Goal: Transaction & Acquisition: Book appointment/travel/reservation

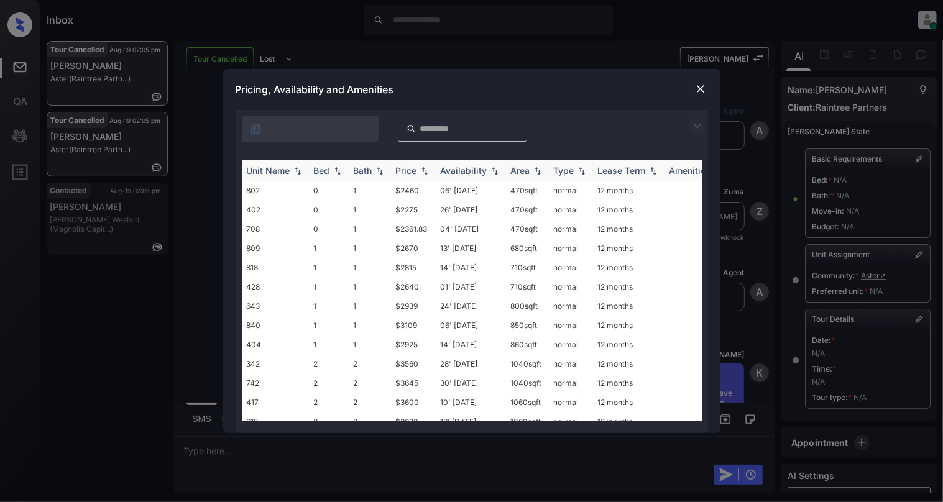
scroll to position [911, 0]
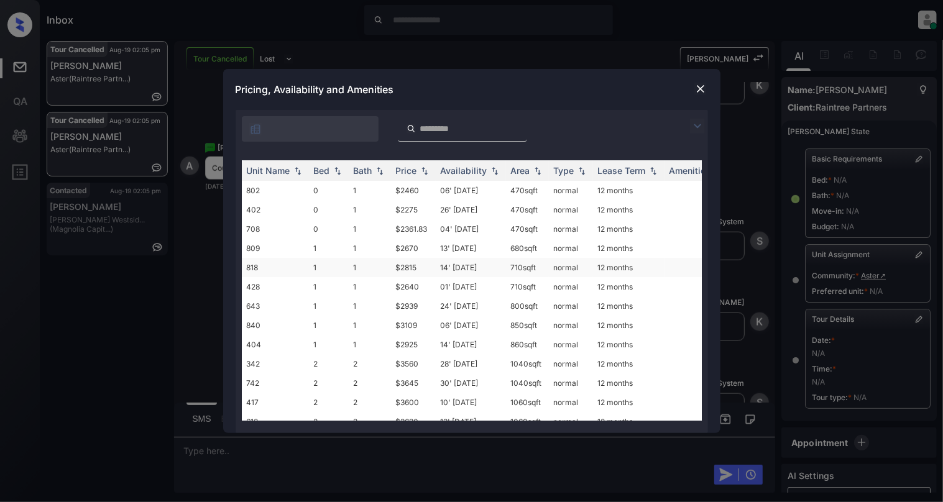
click at [331, 267] on td "1" at bounding box center [329, 267] width 40 height 19
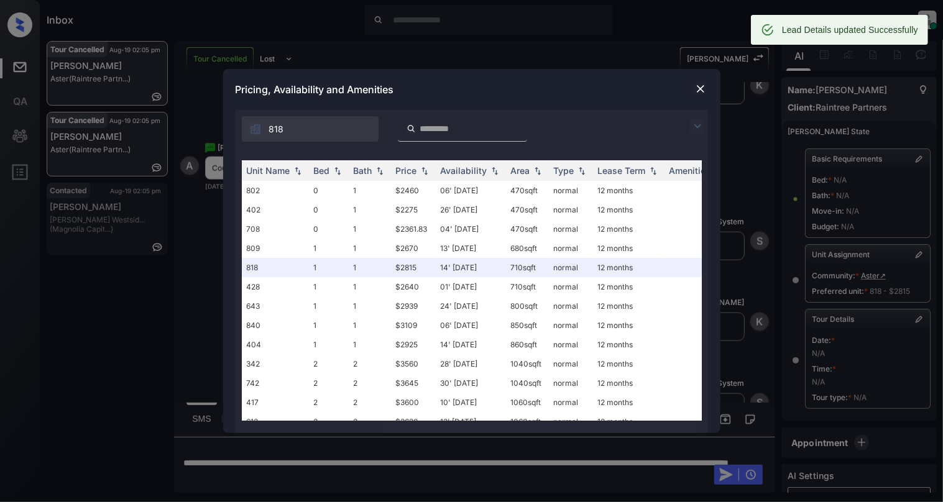
click at [697, 92] on img at bounding box center [700, 89] width 12 height 12
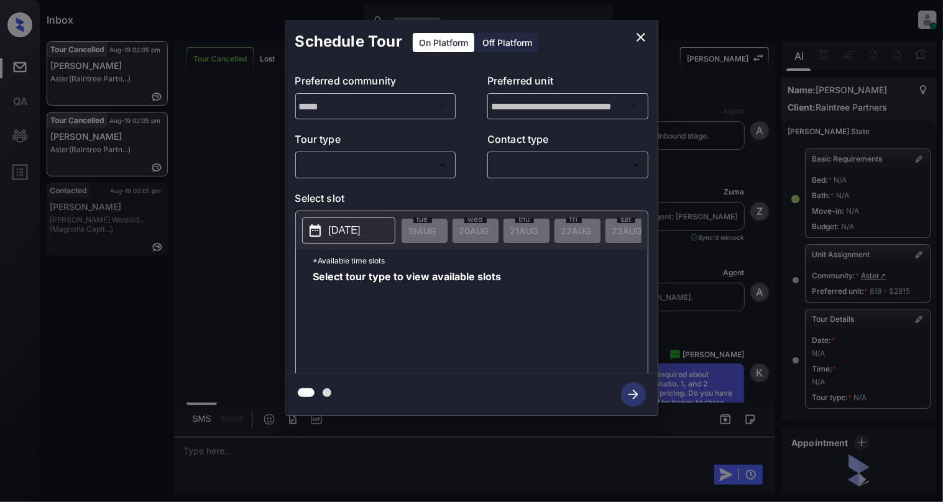
scroll to position [124, 0]
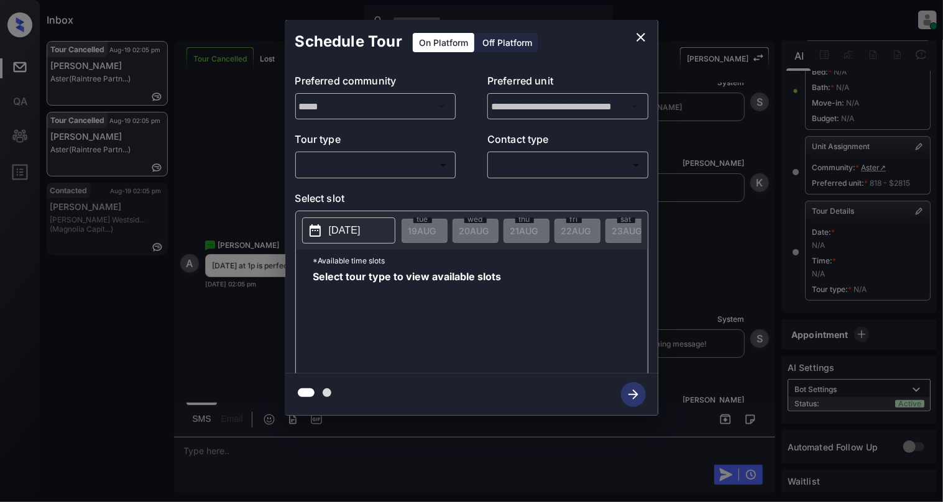
click at [332, 167] on body "Inbox Cynthia Montañez Online Set yourself offline Set yourself on break Profil…" at bounding box center [471, 251] width 943 height 502
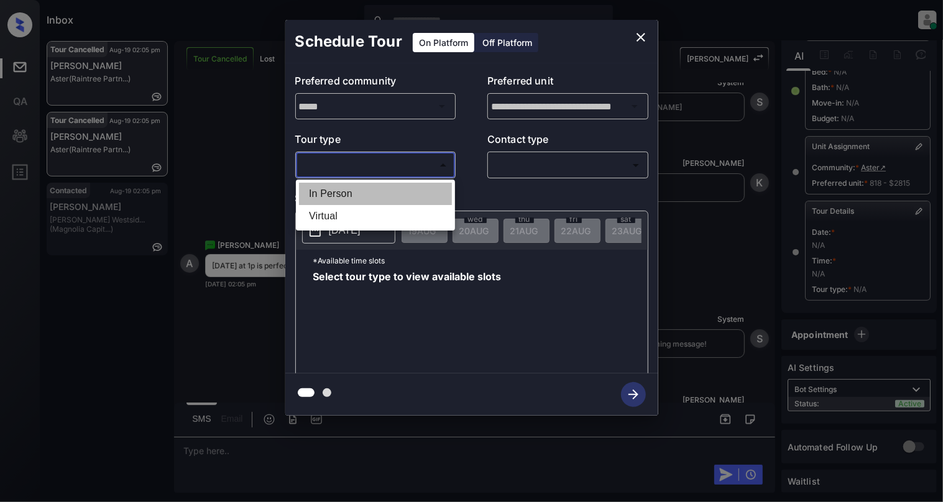
click at [332, 188] on li "In Person" at bounding box center [375, 194] width 153 height 22
type input "********"
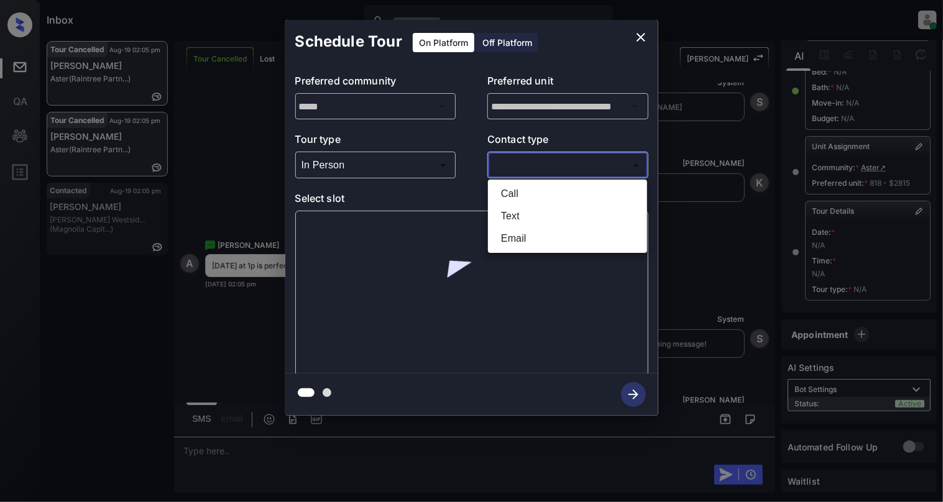
click at [615, 169] on body "Inbox Cynthia Montañez Online Set yourself offline Set yourself on break Profil…" at bounding box center [471, 251] width 943 height 502
click at [573, 214] on li "Text" at bounding box center [567, 216] width 153 height 22
type input "****"
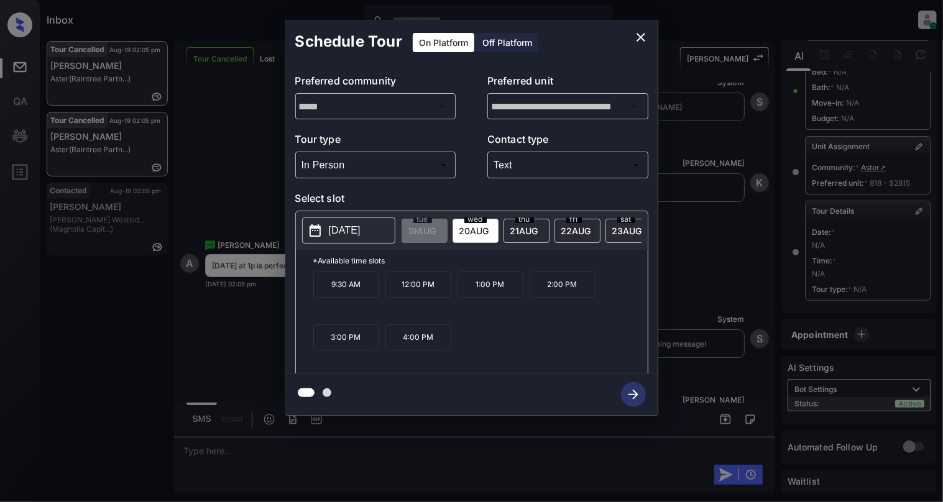
click at [498, 297] on p "1:00 PM" at bounding box center [490, 285] width 66 height 26
click at [625, 389] on icon "button" at bounding box center [633, 394] width 25 height 25
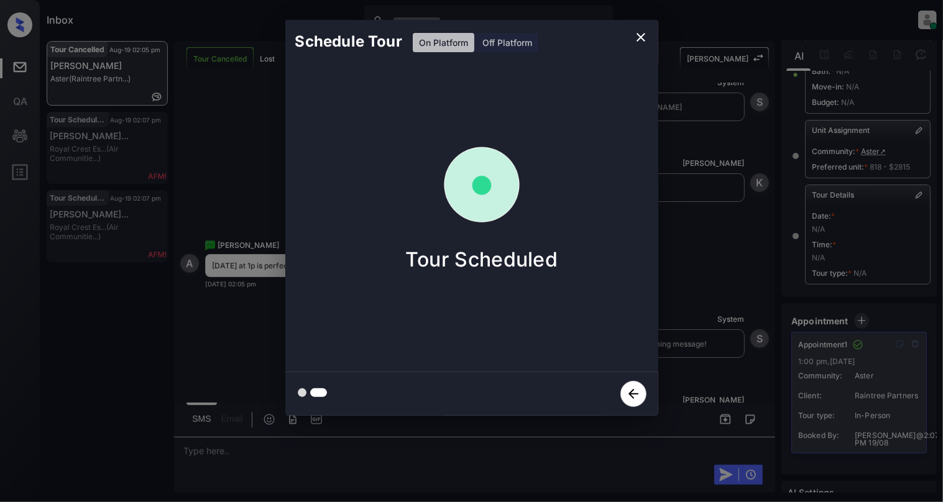
click at [642, 35] on icon "close" at bounding box center [640, 37] width 9 height 9
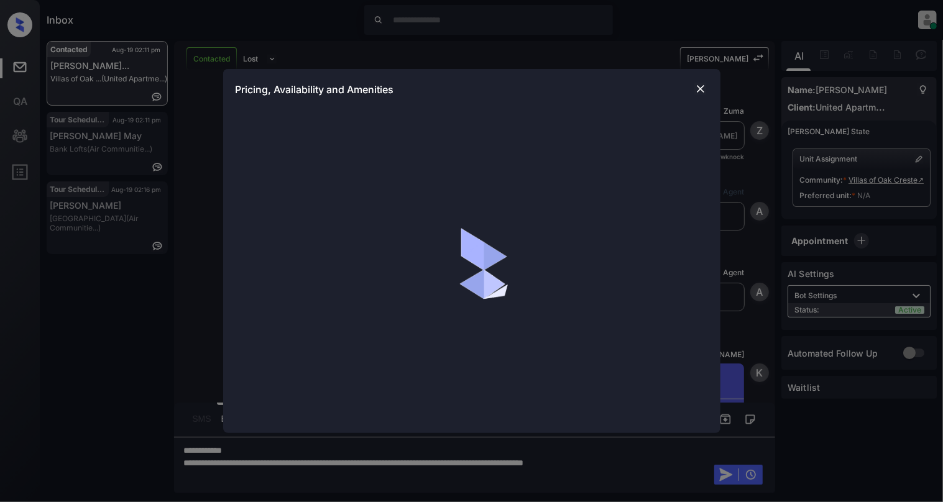
scroll to position [1278, 0]
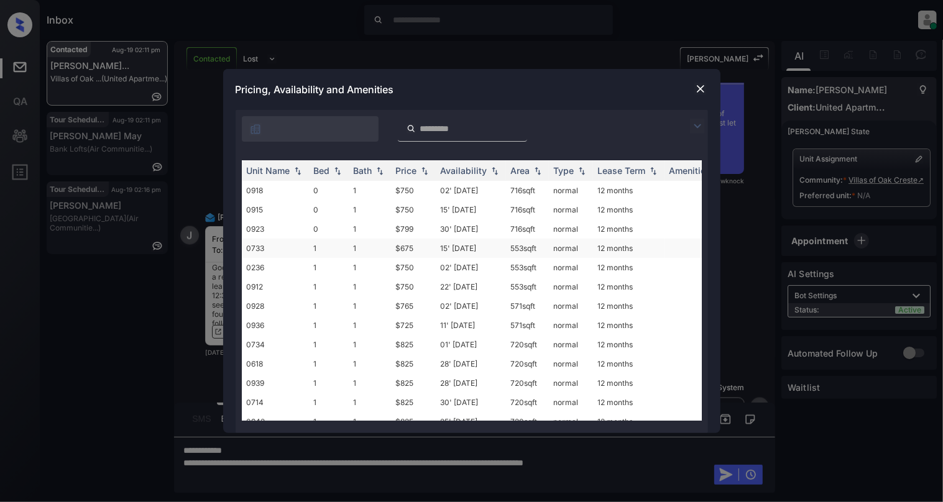
click at [329, 251] on td "1" at bounding box center [329, 248] width 40 height 19
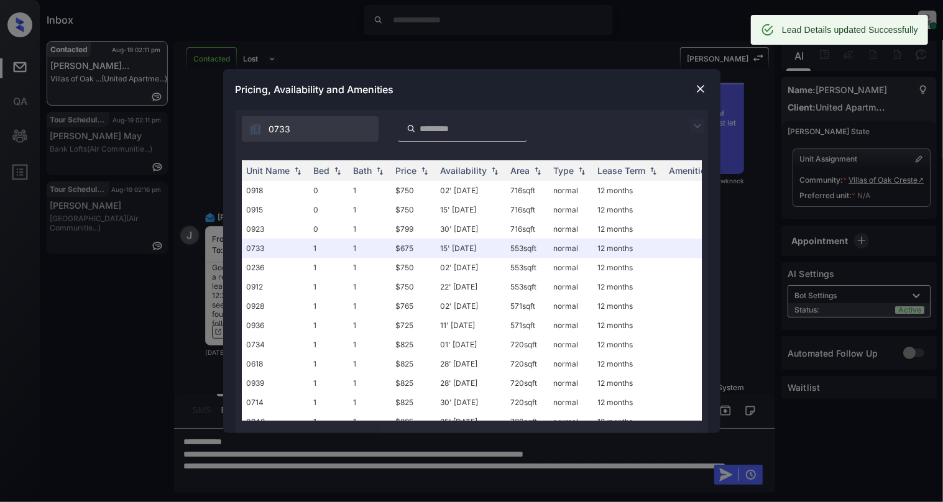
click at [696, 88] on img at bounding box center [700, 89] width 12 height 12
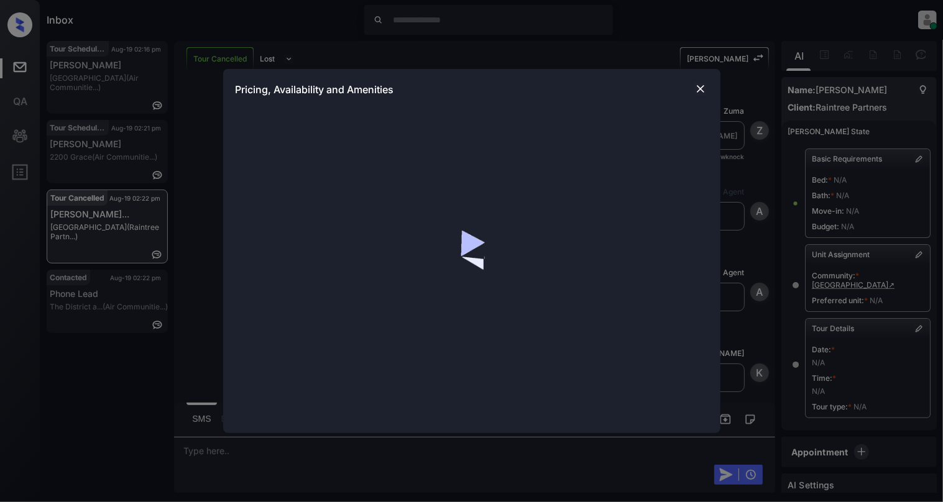
scroll to position [3978, 0]
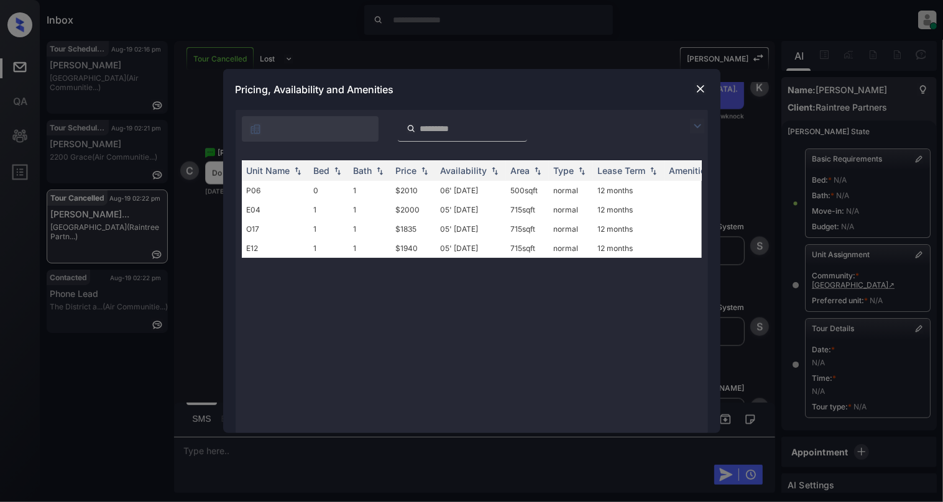
click at [699, 87] on img at bounding box center [700, 89] width 12 height 12
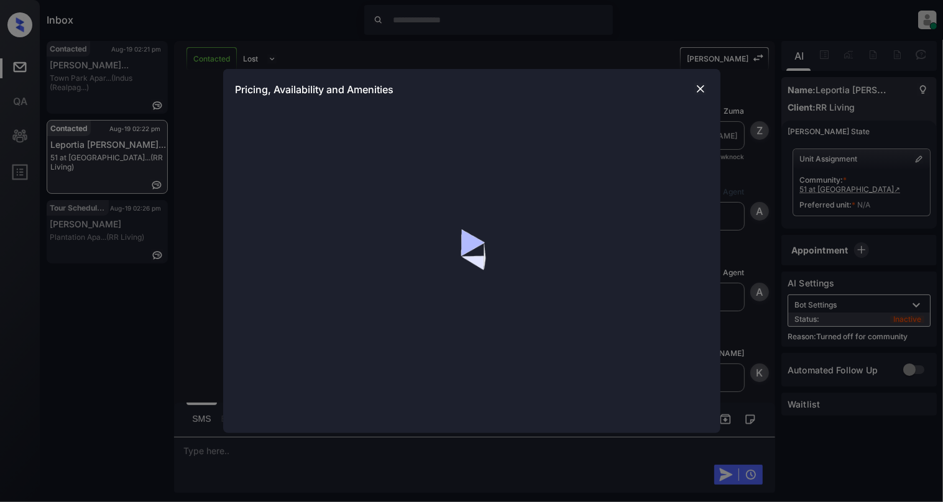
scroll to position [935, 0]
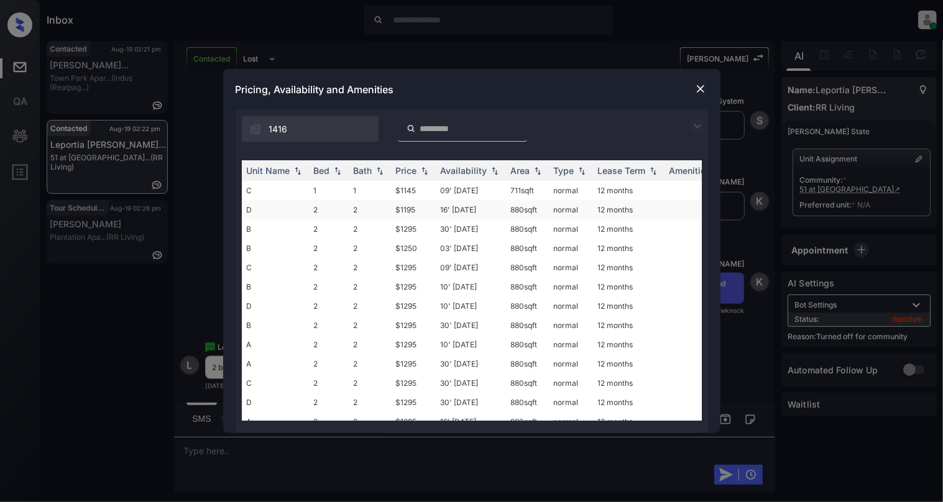
click at [295, 209] on td "D" at bounding box center [275, 209] width 67 height 19
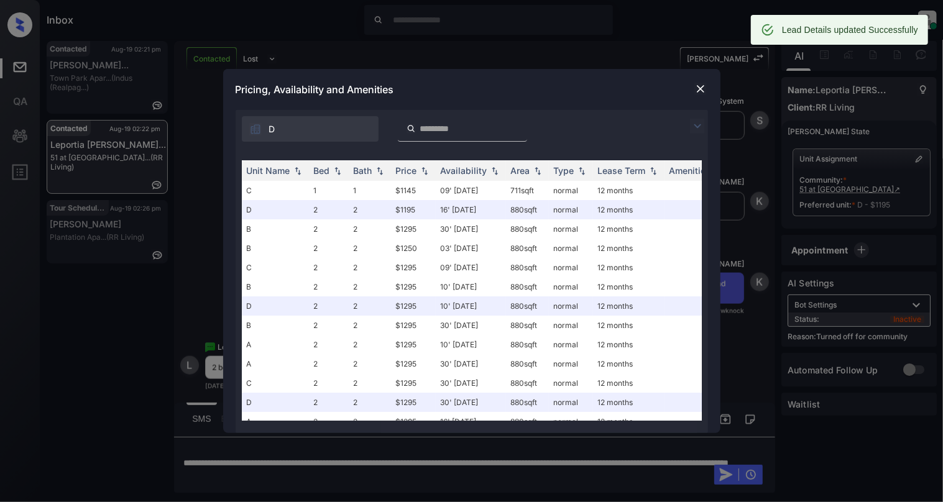
click at [695, 88] on img at bounding box center [700, 89] width 12 height 12
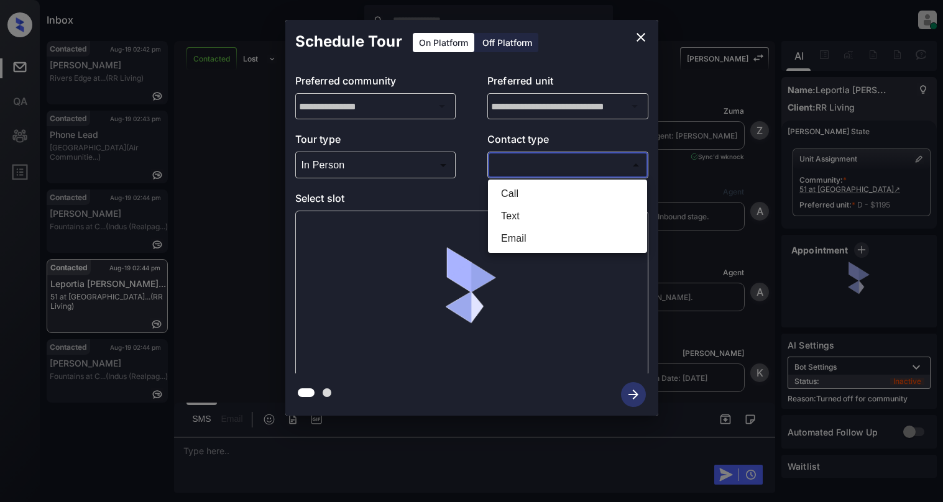
click at [545, 174] on body "Inbox [PERSON_NAME] Online Set yourself offline Set yourself on break Profile S…" at bounding box center [471, 251] width 943 height 502
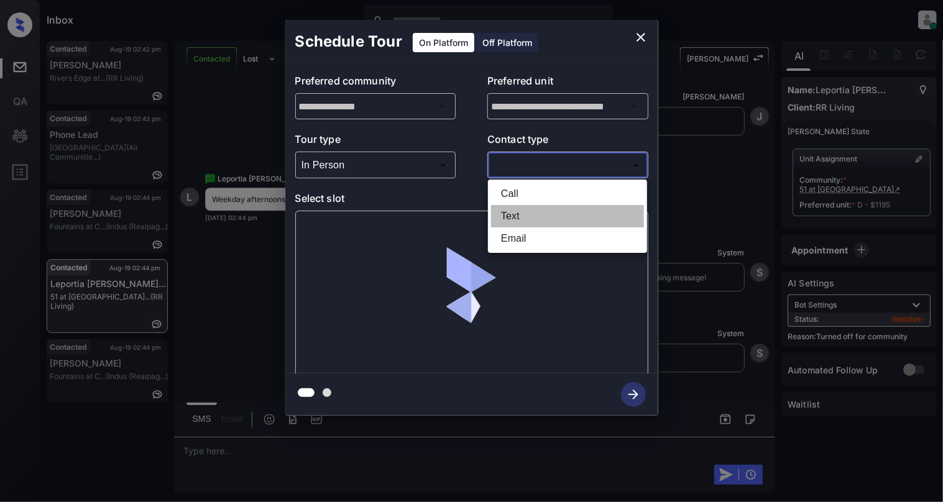
click at [513, 205] on li "Text" at bounding box center [567, 216] width 153 height 22
type input "****"
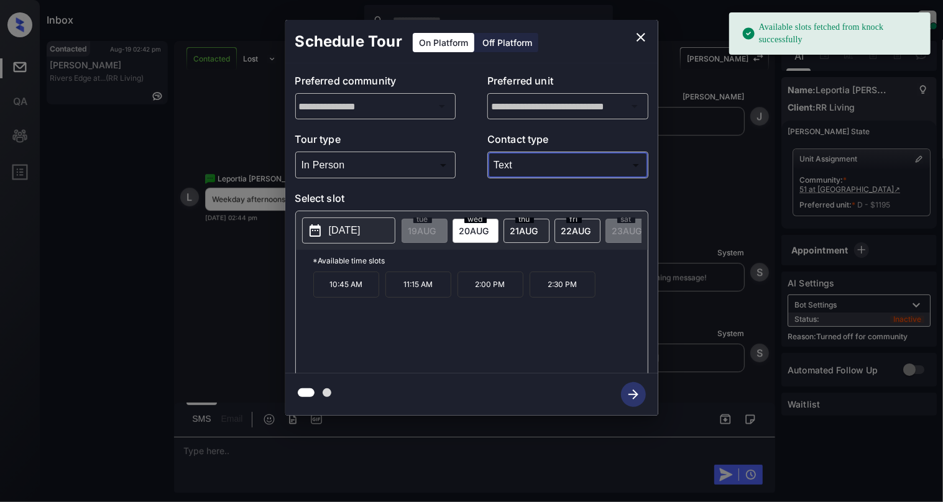
click at [638, 29] on button "close" at bounding box center [640, 37] width 25 height 25
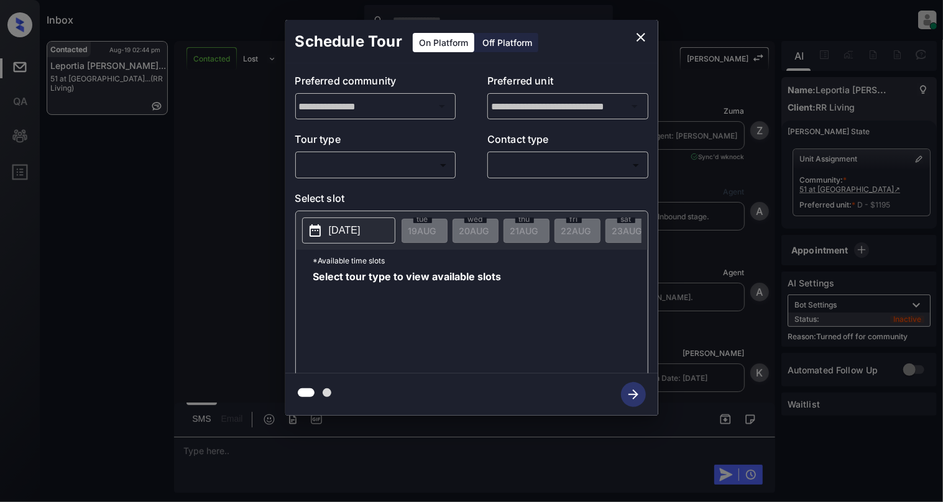
scroll to position [2302, 0]
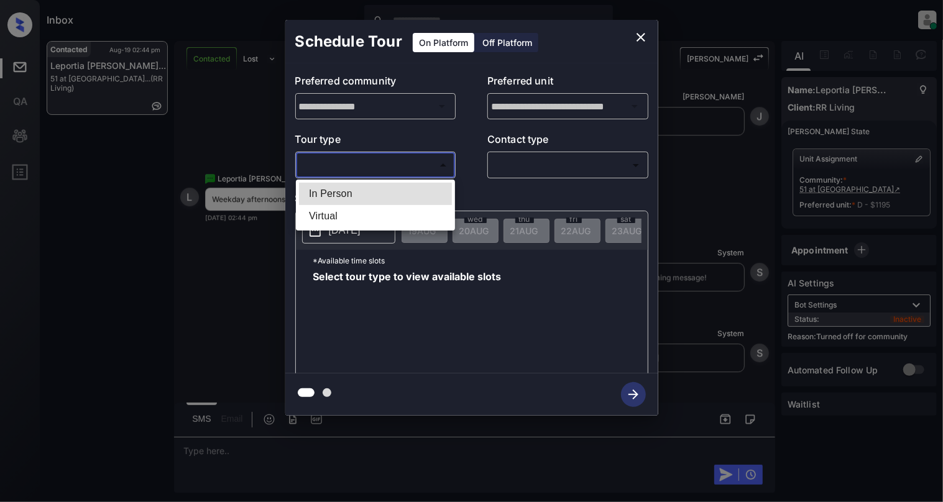
click at [359, 157] on body "Inbox Cynthia Montañez Online Set yourself offline Set yourself on break Profil…" at bounding box center [471, 251] width 943 height 502
click at [349, 196] on li "In Person" at bounding box center [375, 194] width 153 height 22
type input "********"
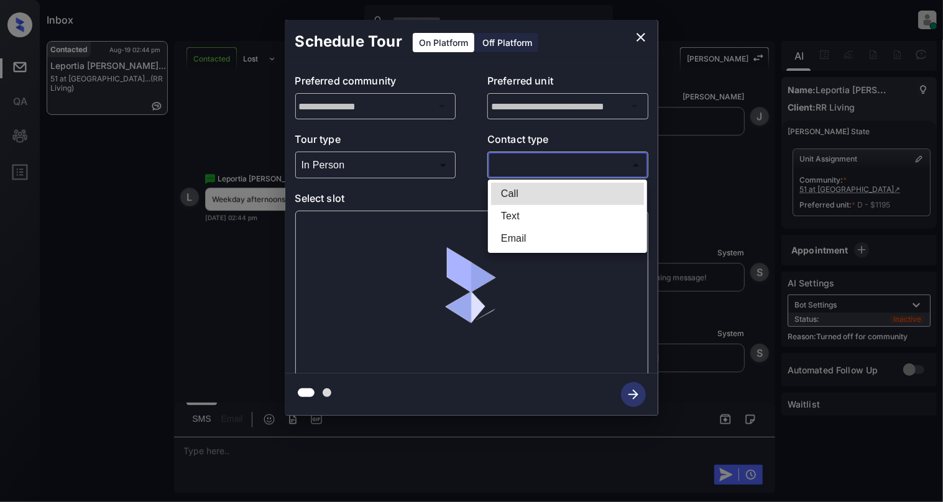
click at [547, 155] on body "Inbox Cynthia Montañez Online Set yourself offline Set yourself on break Profil…" at bounding box center [471, 251] width 943 height 502
click at [518, 220] on li "Text" at bounding box center [567, 216] width 153 height 22
type input "****"
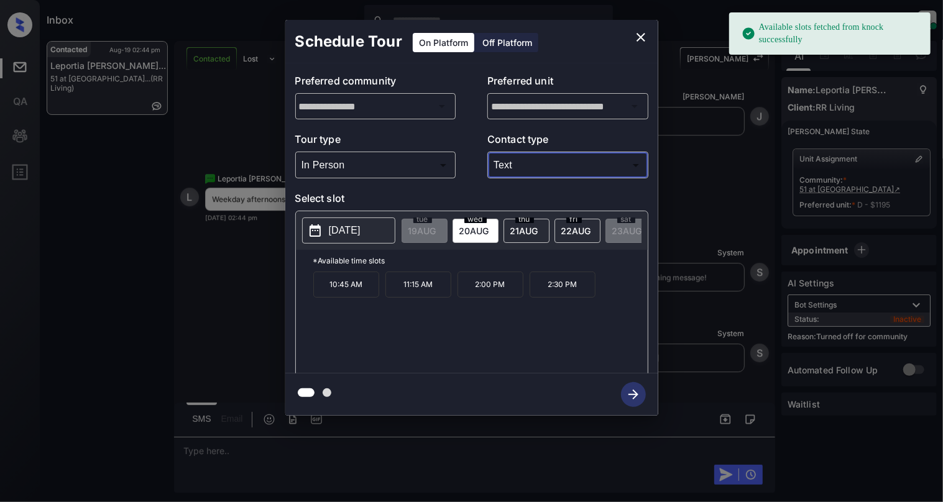
click at [323, 235] on button "2025-08-20" at bounding box center [348, 231] width 93 height 26
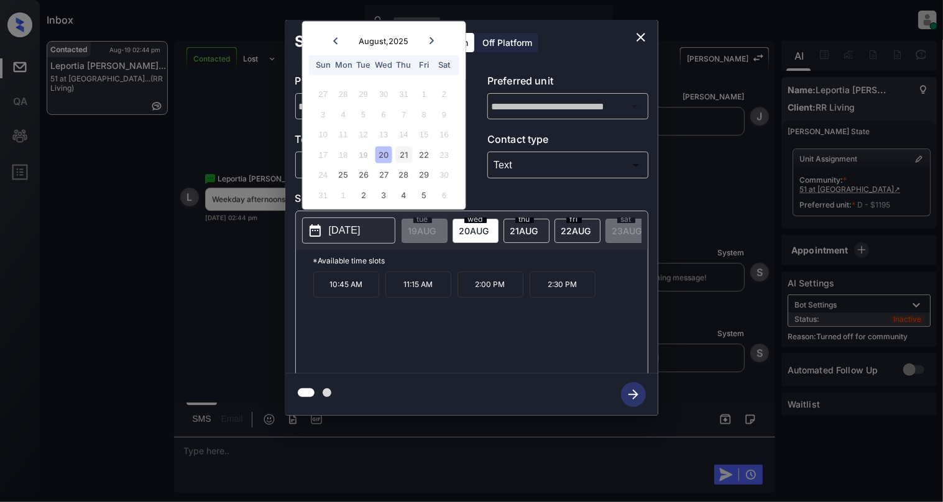
click at [404, 155] on div "21" at bounding box center [403, 154] width 17 height 17
click at [428, 150] on div "22" at bounding box center [424, 154] width 17 height 17
click at [344, 174] on div "25" at bounding box center [343, 175] width 17 height 17
click at [356, 173] on div "26" at bounding box center [363, 175] width 17 height 17
click at [383, 175] on div "27" at bounding box center [383, 175] width 17 height 17
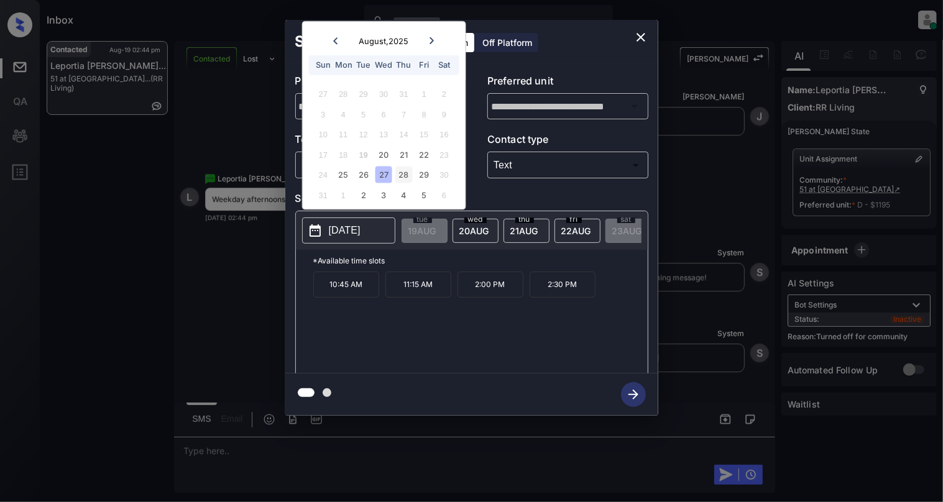
click at [406, 179] on div "28" at bounding box center [403, 175] width 17 height 17
click at [413, 178] on div "24 25 26 27 28 29 30" at bounding box center [383, 175] width 155 height 20
click at [428, 178] on div "29" at bounding box center [424, 175] width 17 height 17
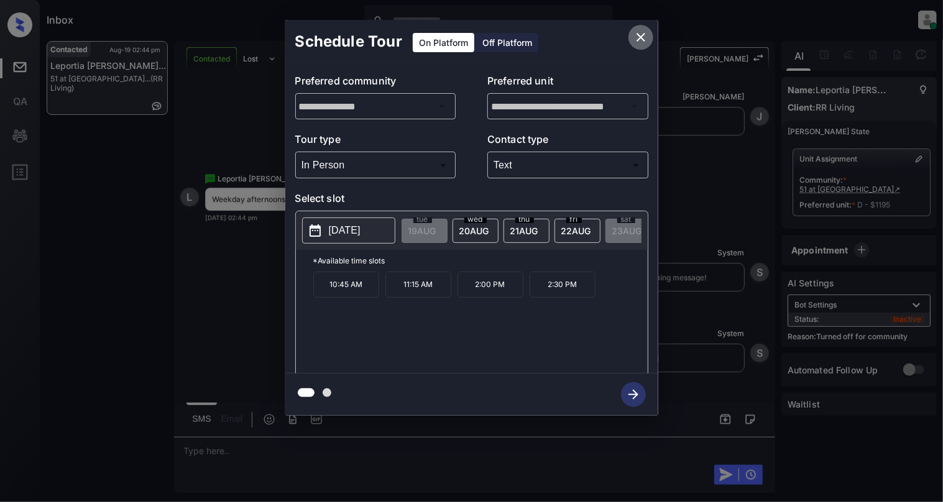
click at [641, 32] on icon "close" at bounding box center [640, 37] width 15 height 15
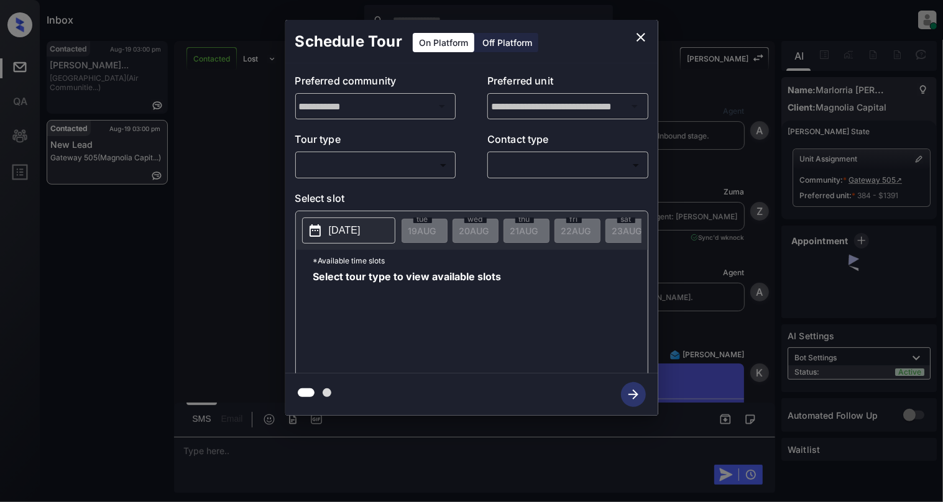
scroll to position [3190, 0]
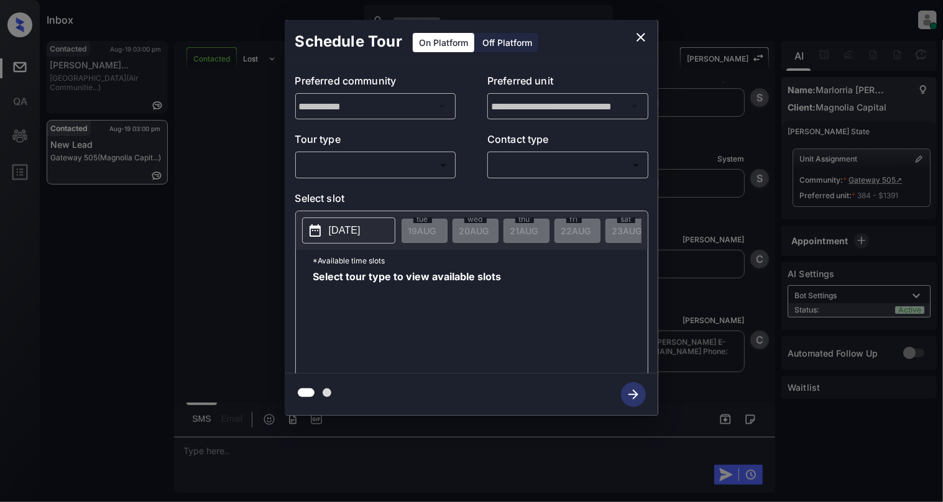
click at [329, 169] on body "Inbox [PERSON_NAME] Online Set yourself offline Set yourself on break Profile S…" at bounding box center [471, 251] width 943 height 502
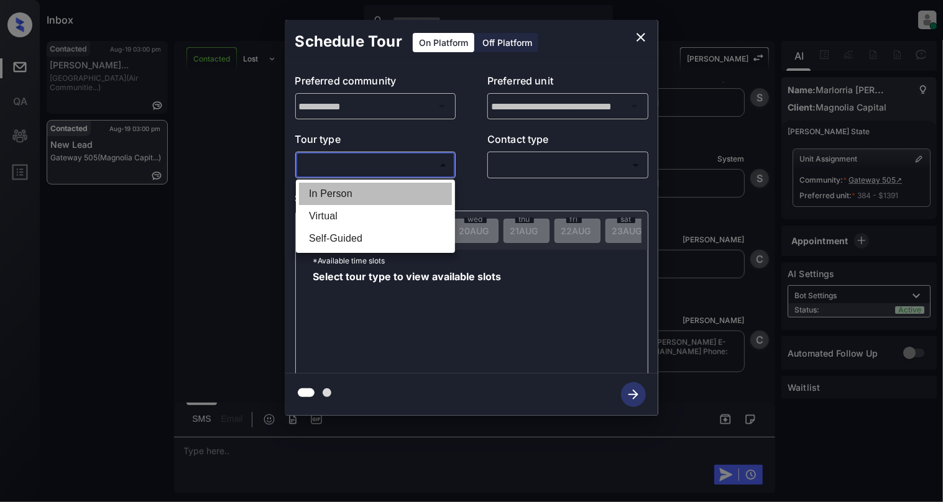
click at [329, 199] on li "In Person" at bounding box center [375, 194] width 153 height 22
type input "********"
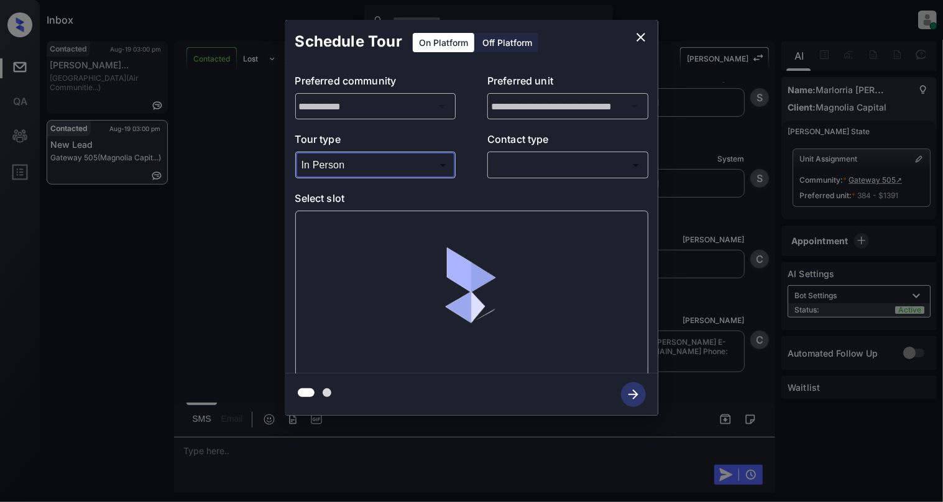
click at [544, 168] on body "Inbox Cynthia Montañez Online Set yourself offline Set yourself on break Profil…" at bounding box center [471, 251] width 943 height 502
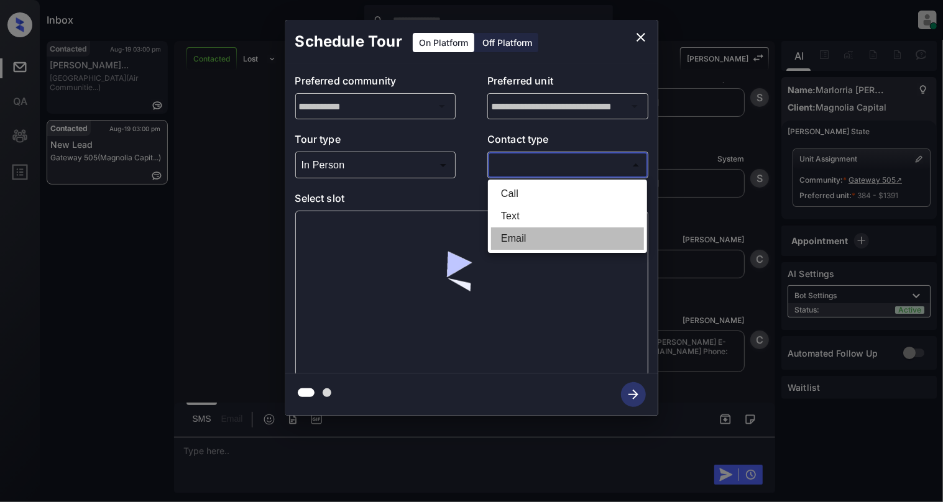
click at [521, 236] on li "Email" at bounding box center [567, 238] width 153 height 22
type input "*****"
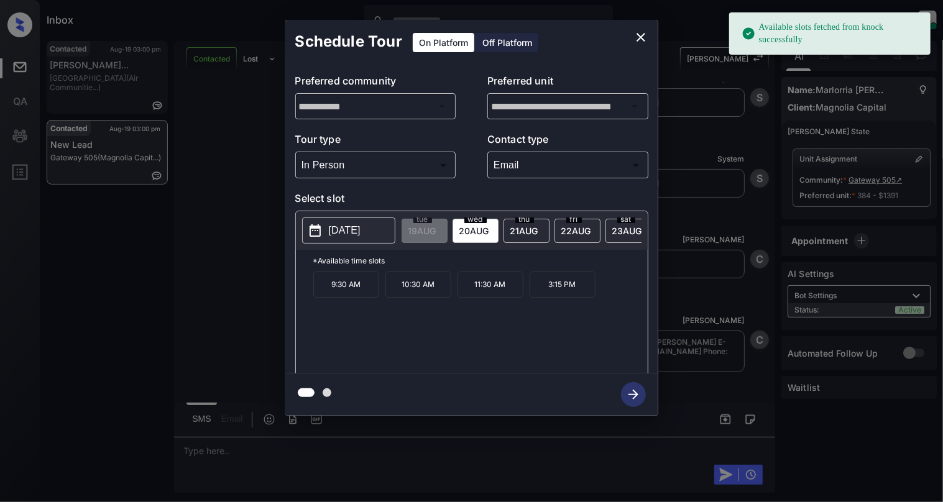
click at [359, 234] on p "[DATE]" at bounding box center [345, 230] width 32 height 15
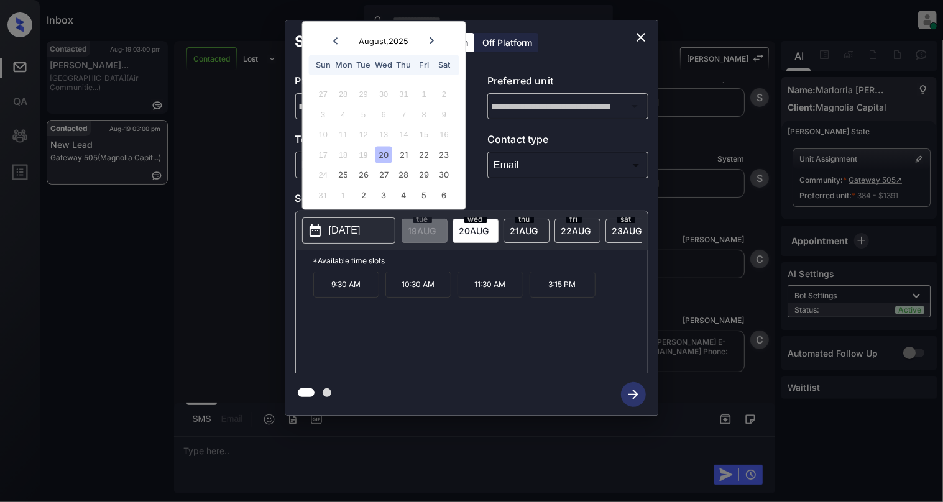
click at [453, 152] on div "17 18 19 20 21 22 23" at bounding box center [383, 155] width 155 height 20
click at [450, 154] on div "23" at bounding box center [444, 154] width 17 height 17
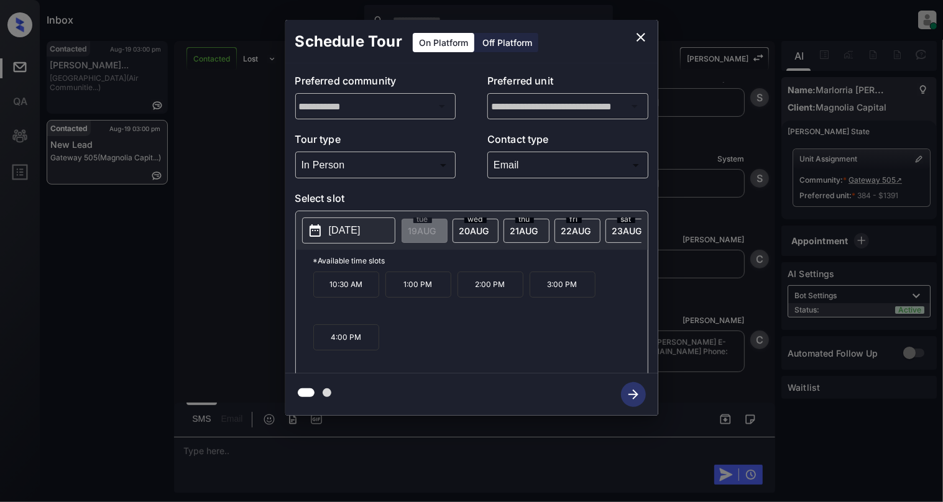
click at [364, 298] on p "10:30 AM" at bounding box center [346, 285] width 66 height 26
click at [633, 398] on icon "button" at bounding box center [633, 395] width 10 height 10
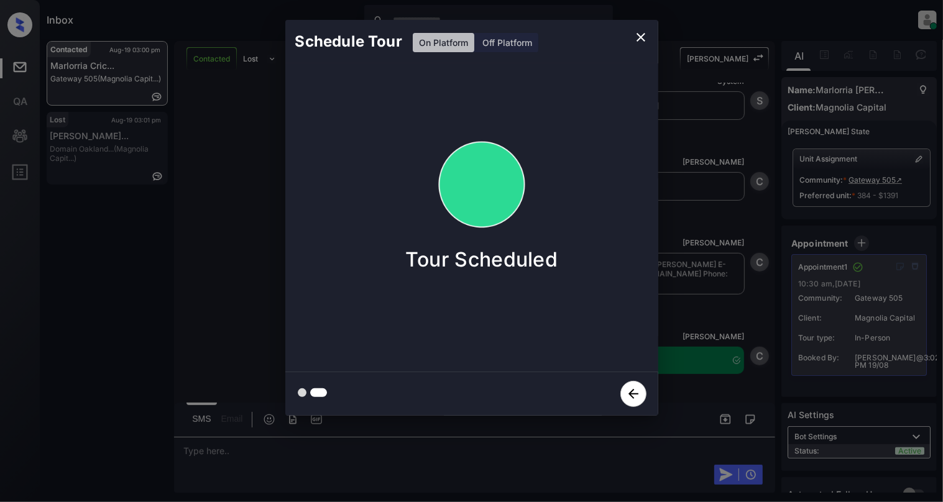
click at [640, 48] on button "close" at bounding box center [640, 37] width 25 height 25
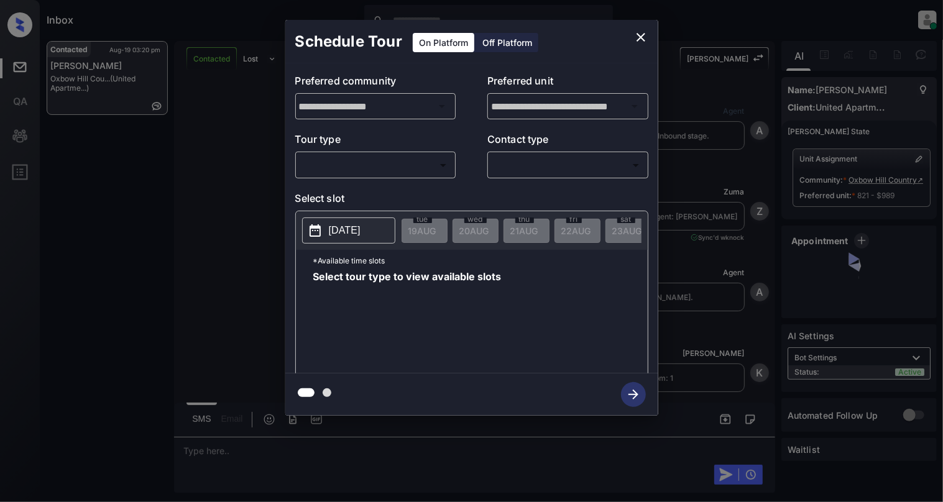
scroll to position [878, 0]
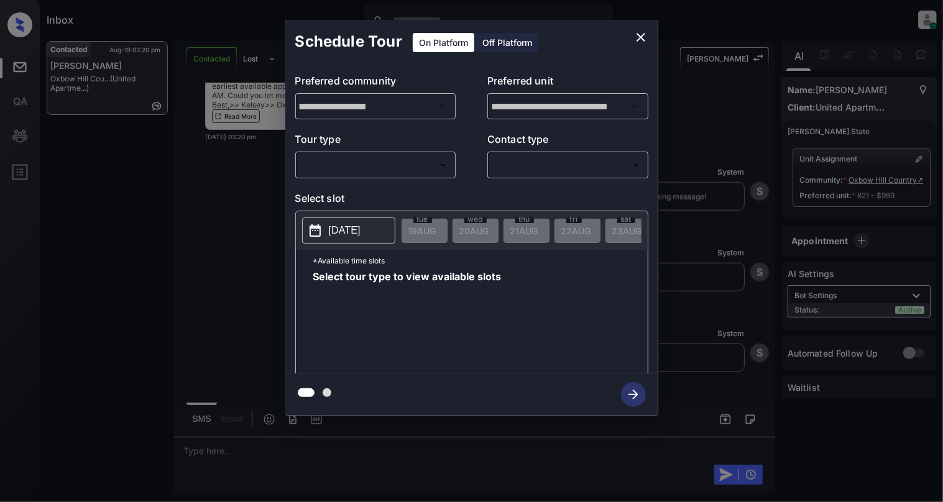
click at [347, 167] on body "Inbox [PERSON_NAME] Online Set yourself offline Set yourself on break Profile S…" at bounding box center [471, 251] width 943 height 502
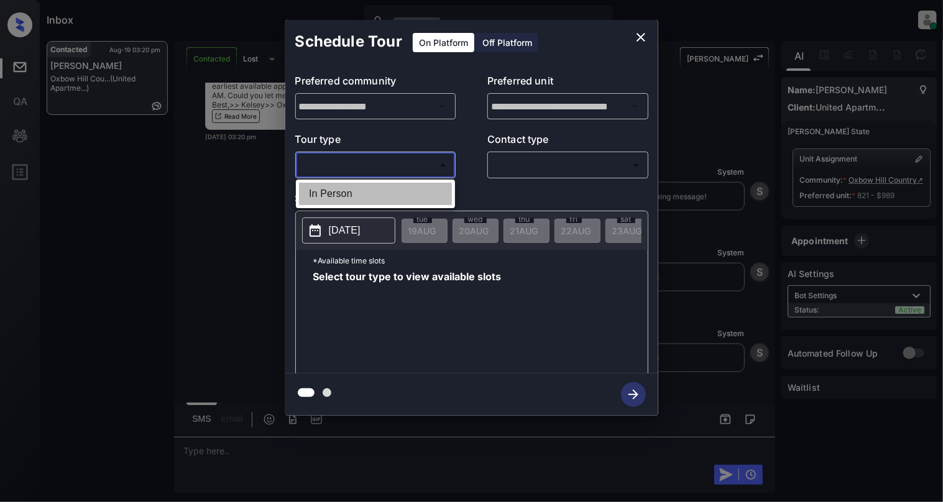
click at [346, 197] on li "In Person" at bounding box center [375, 194] width 153 height 22
type input "********"
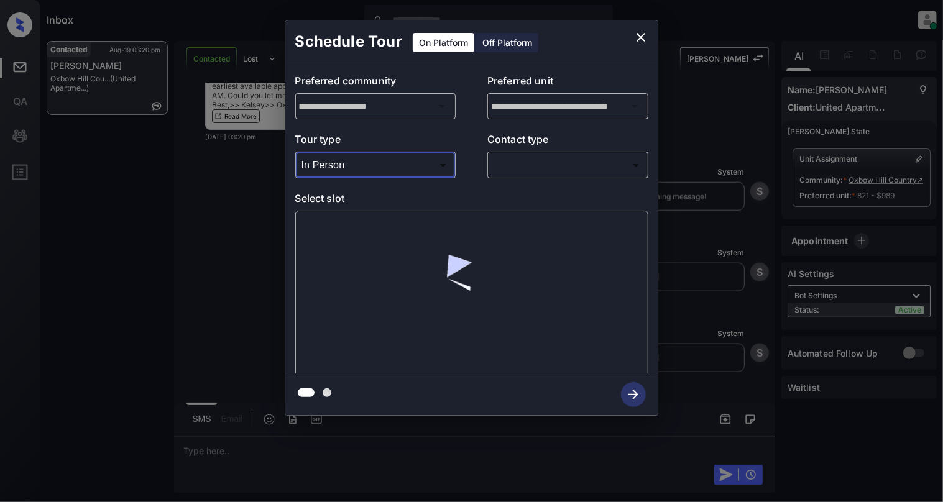
click at [565, 165] on body "Inbox Cynthia Montañez Online Set yourself offline Set yourself on break Profil…" at bounding box center [471, 251] width 943 height 502
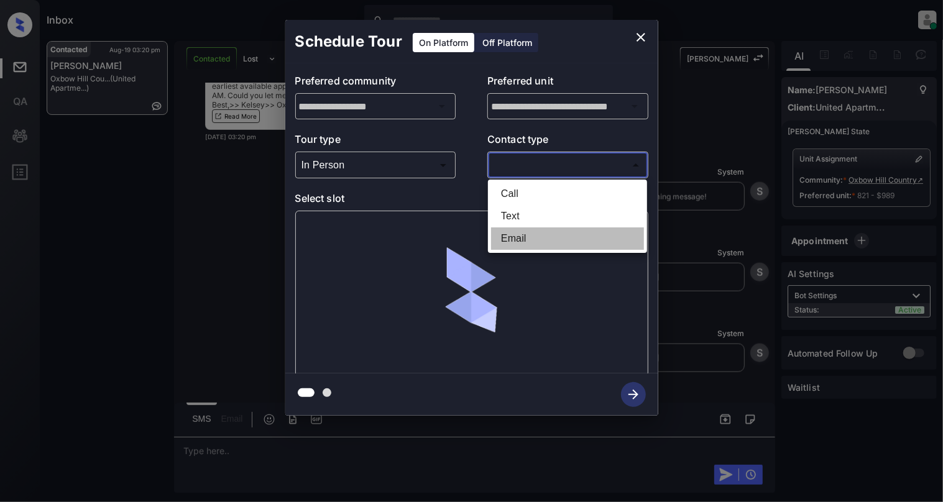
click at [535, 239] on li "Email" at bounding box center [567, 238] width 153 height 22
type input "*****"
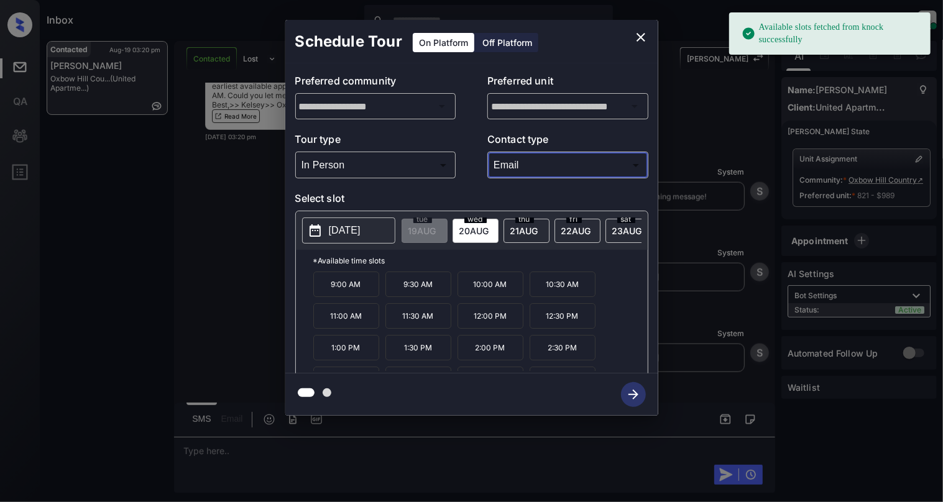
click at [336, 229] on p "[DATE]" at bounding box center [345, 230] width 32 height 15
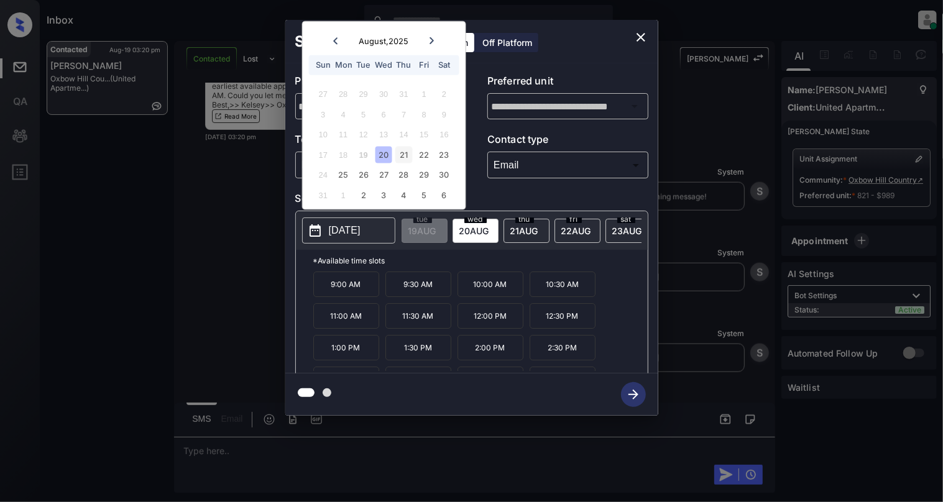
click at [403, 154] on div "21" at bounding box center [403, 154] width 17 height 17
drag, startPoint x: 501, startPoint y: 372, endPoint x: 495, endPoint y: 362, distance: 11.7
click at [498, 360] on p "2:00 PM" at bounding box center [490, 347] width 66 height 25
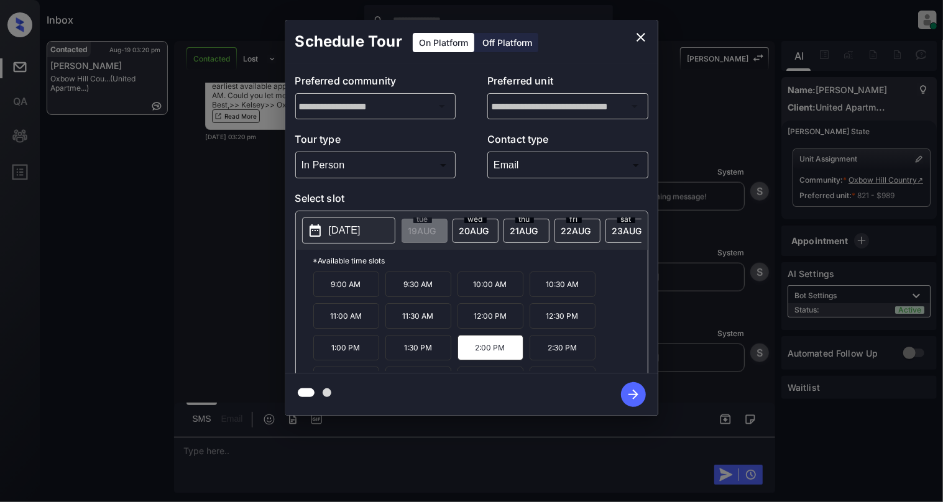
click at [639, 393] on icon "button" at bounding box center [633, 394] width 25 height 25
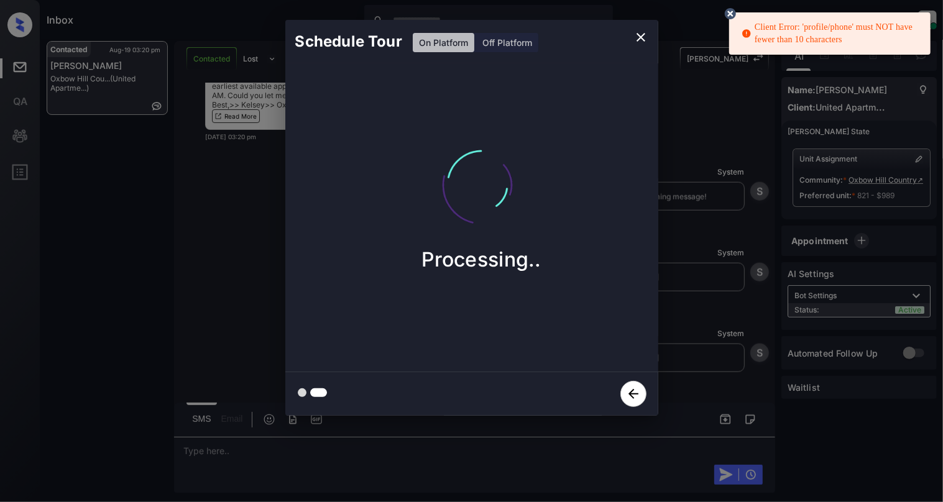
click at [53, 159] on div "Schedule Tour On Platform Off Platform Processing.." at bounding box center [471, 218] width 943 height 436
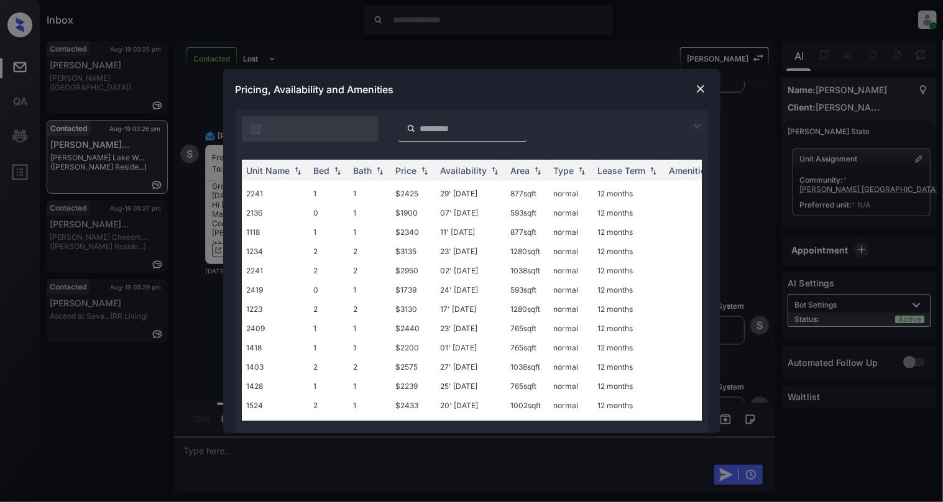
scroll to position [414, 0]
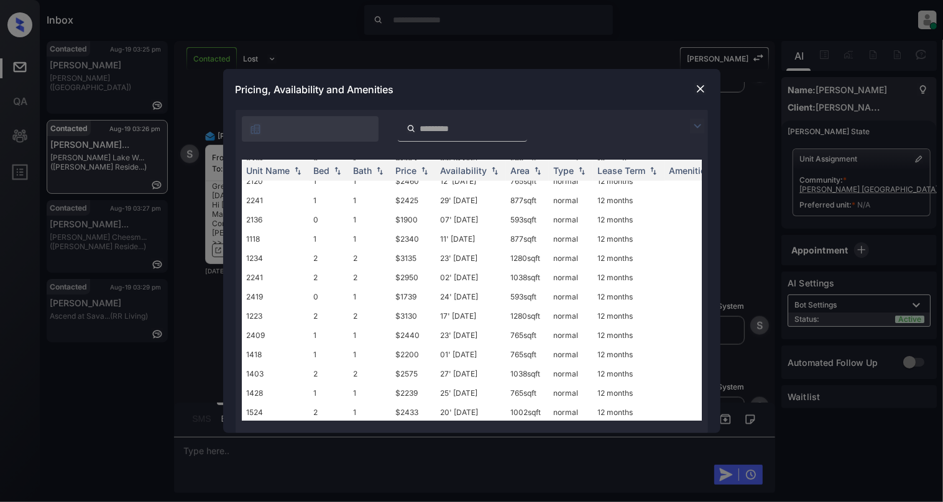
click at [702, 83] on img at bounding box center [700, 89] width 12 height 12
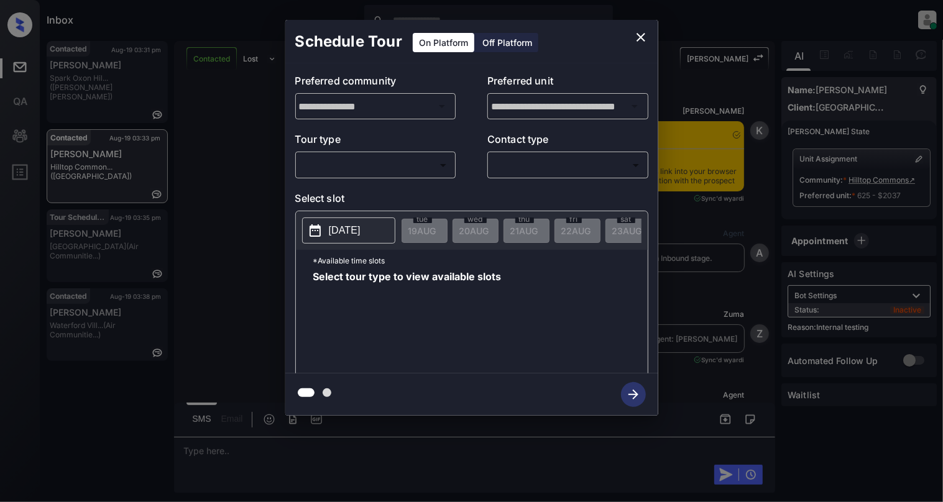
scroll to position [2442, 0]
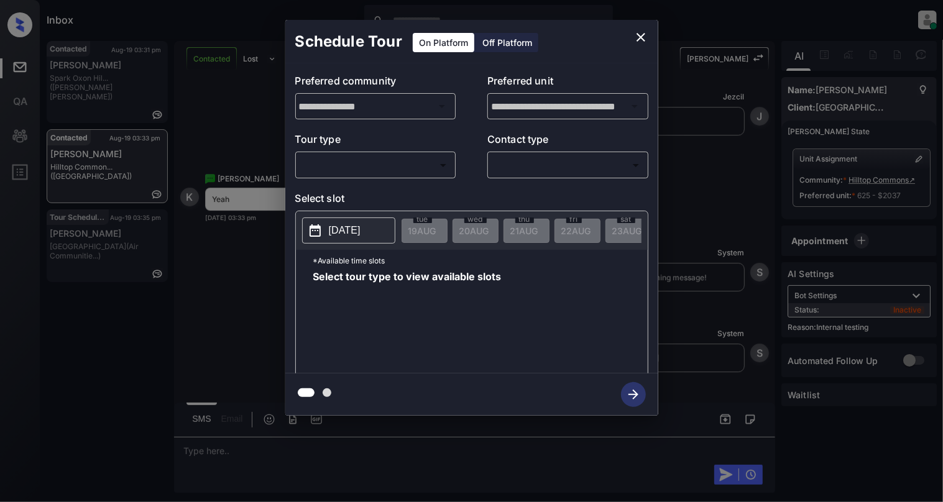
click at [369, 165] on body "Inbox [PERSON_NAME] Online Set yourself offline Set yourself on break Profile S…" at bounding box center [471, 251] width 943 height 502
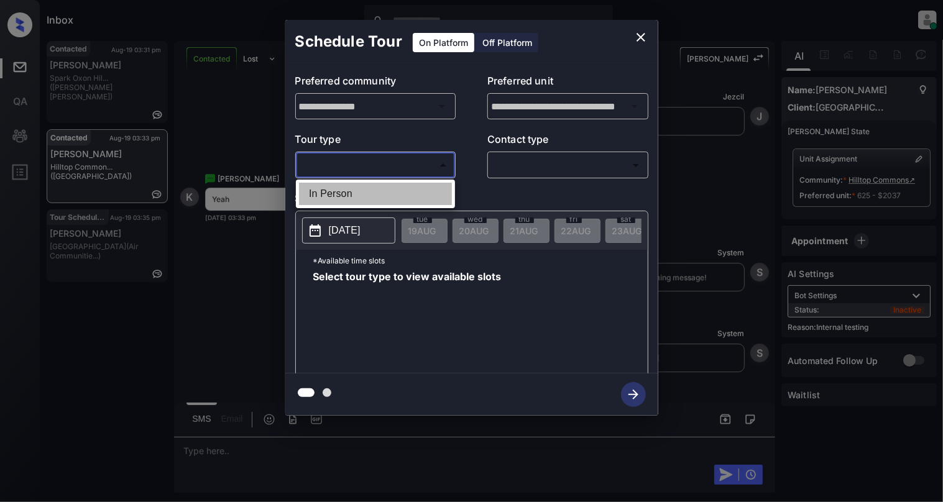
click at [329, 199] on li "In Person" at bounding box center [375, 194] width 153 height 22
type input "********"
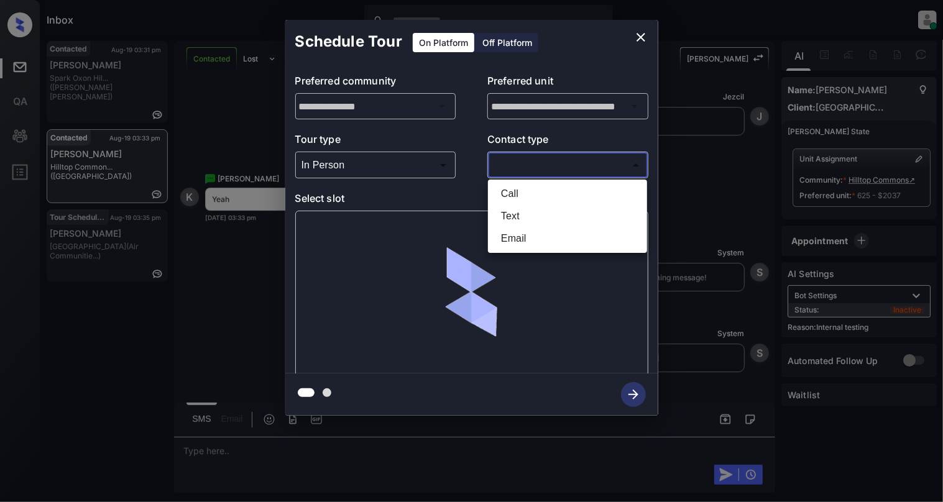
click at [545, 173] on body "Inbox Cynthia Montañez Online Set yourself offline Set yourself on break Profil…" at bounding box center [471, 251] width 943 height 502
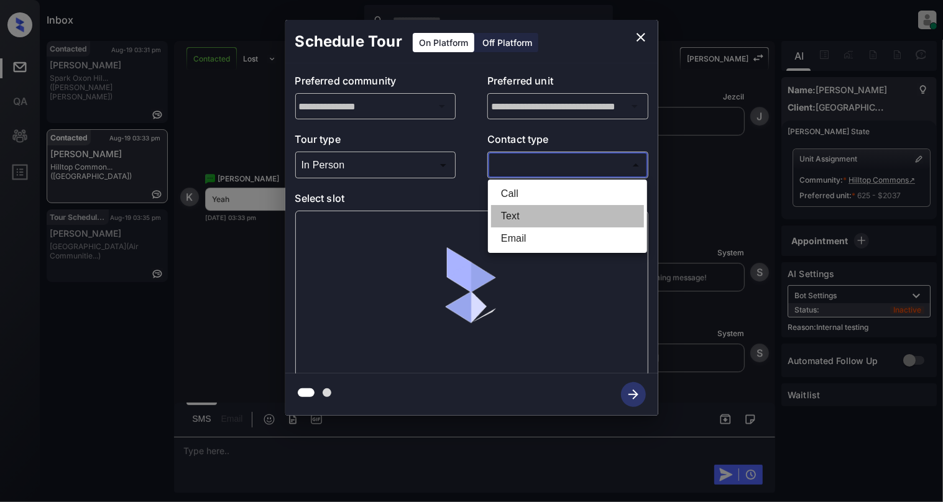
click at [513, 214] on li "Text" at bounding box center [567, 216] width 153 height 22
type input "****"
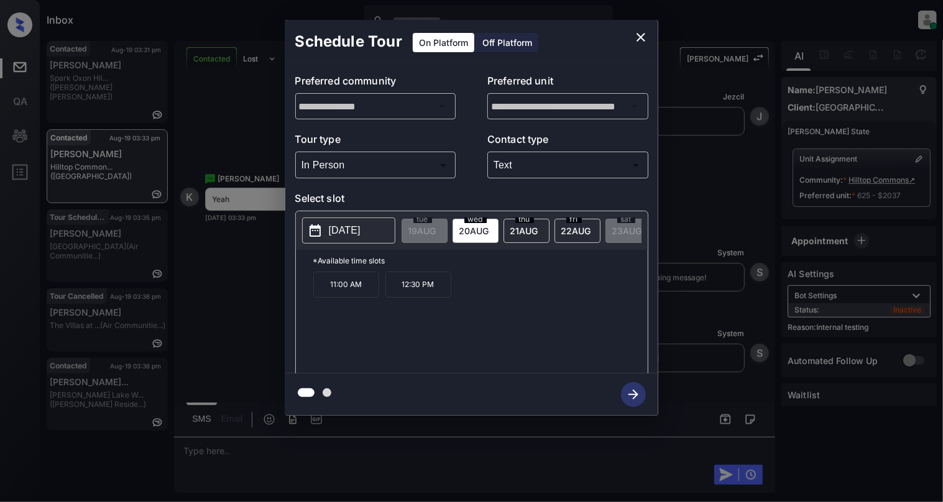
click at [641, 32] on icon "close" at bounding box center [640, 37] width 15 height 15
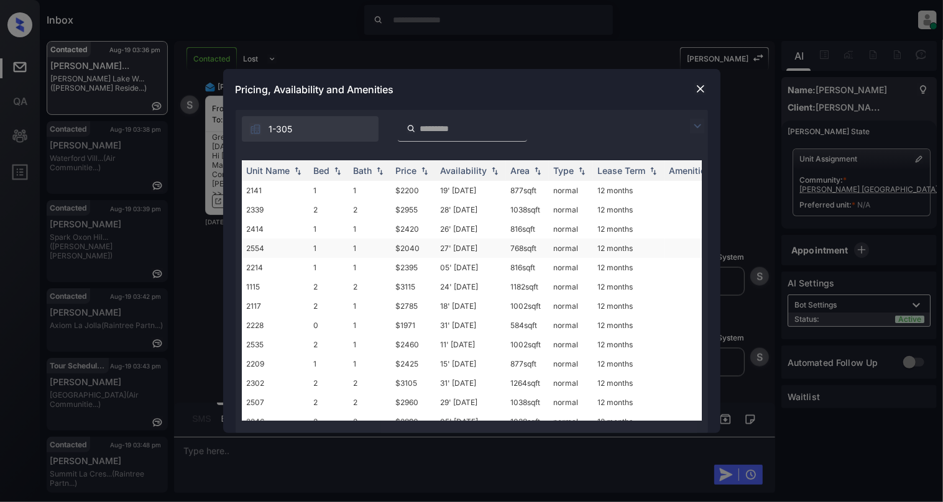
click at [289, 249] on td "2554" at bounding box center [275, 248] width 67 height 19
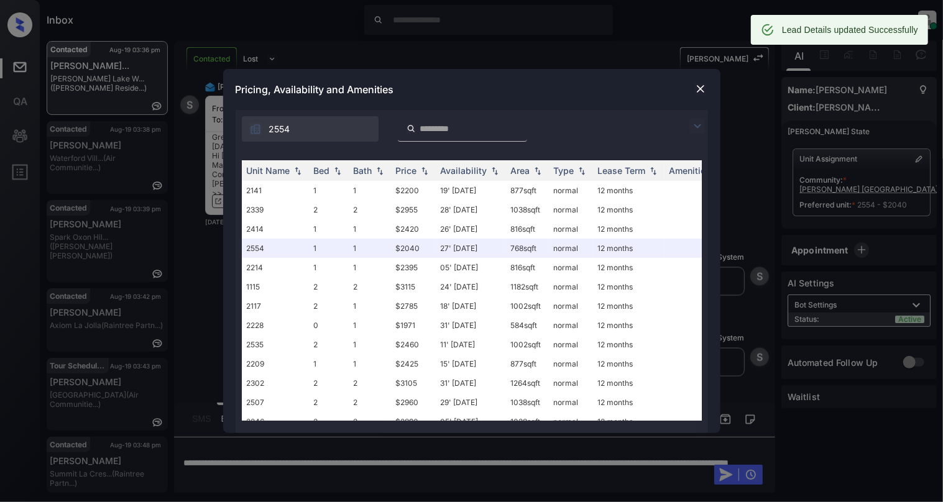
click at [705, 83] on img at bounding box center [700, 89] width 12 height 12
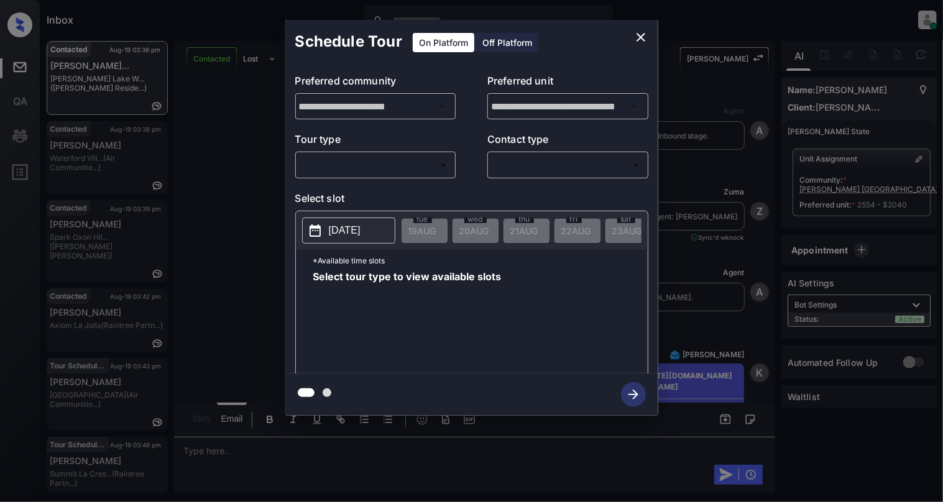
scroll to position [1993, 0]
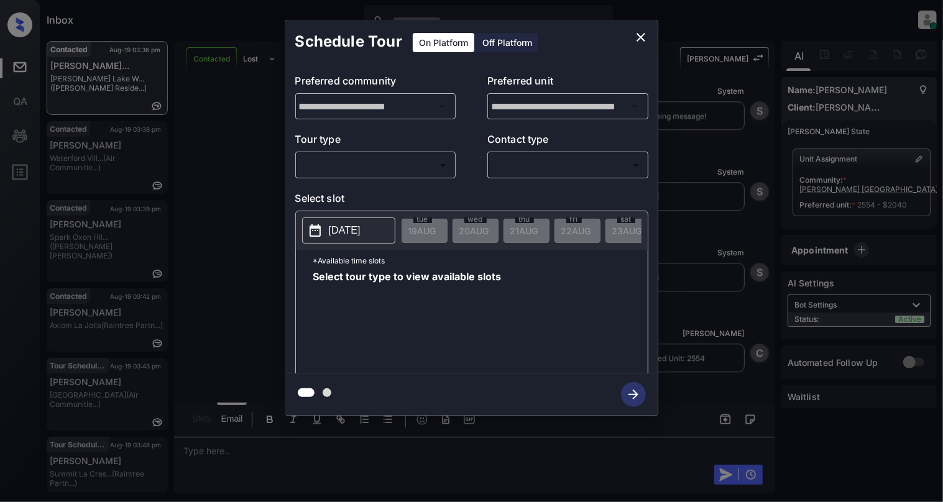
click at [339, 168] on body "Inbox [PERSON_NAME] Online Set yourself offline Set yourself on break Profile S…" at bounding box center [471, 251] width 943 height 502
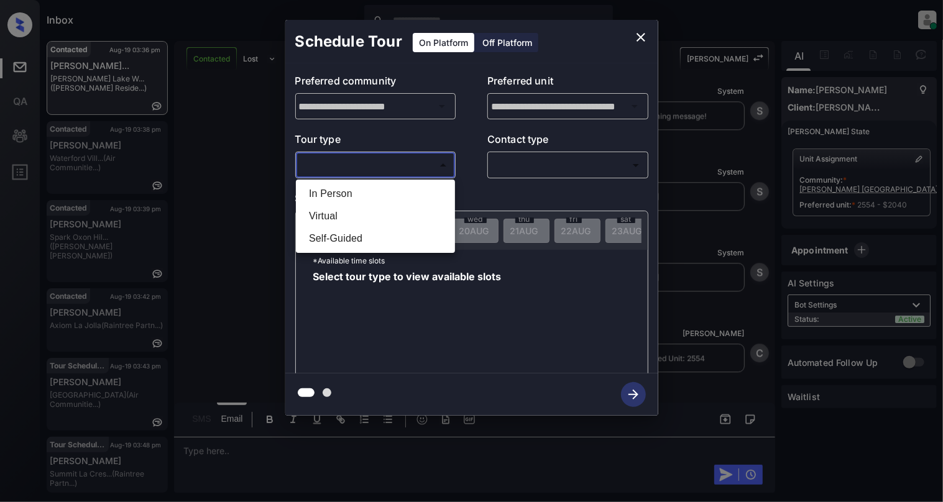
click at [341, 191] on li "In Person" at bounding box center [375, 194] width 153 height 22
type input "********"
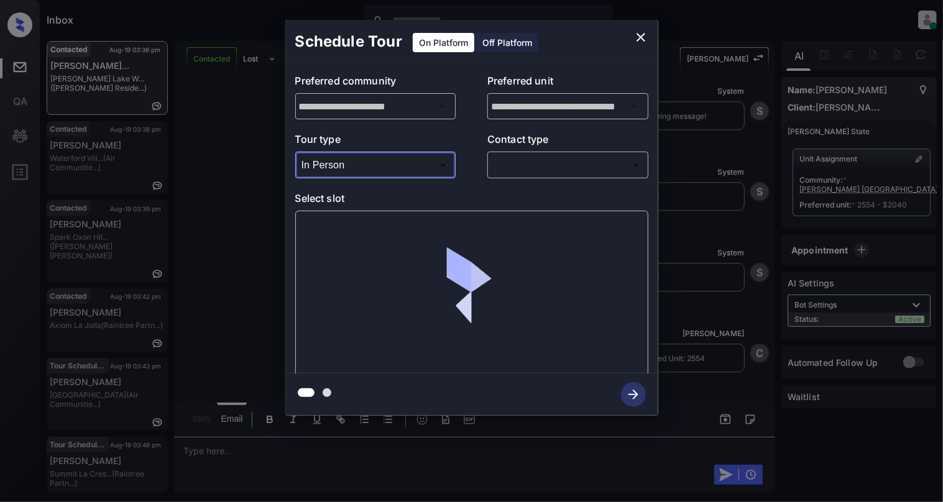
click at [554, 167] on body "Inbox [PERSON_NAME] Online Set yourself offline Set yourself on break Profile S…" at bounding box center [471, 251] width 943 height 502
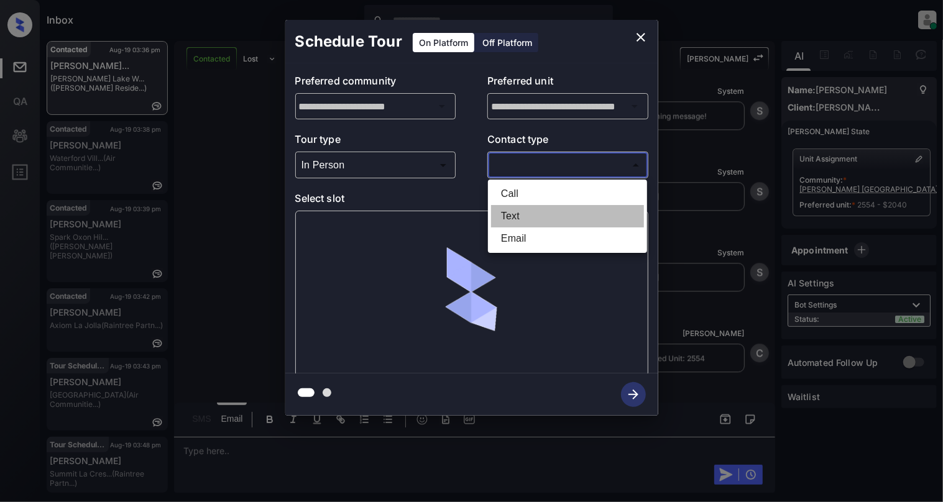
click at [531, 217] on li "Text" at bounding box center [567, 216] width 153 height 22
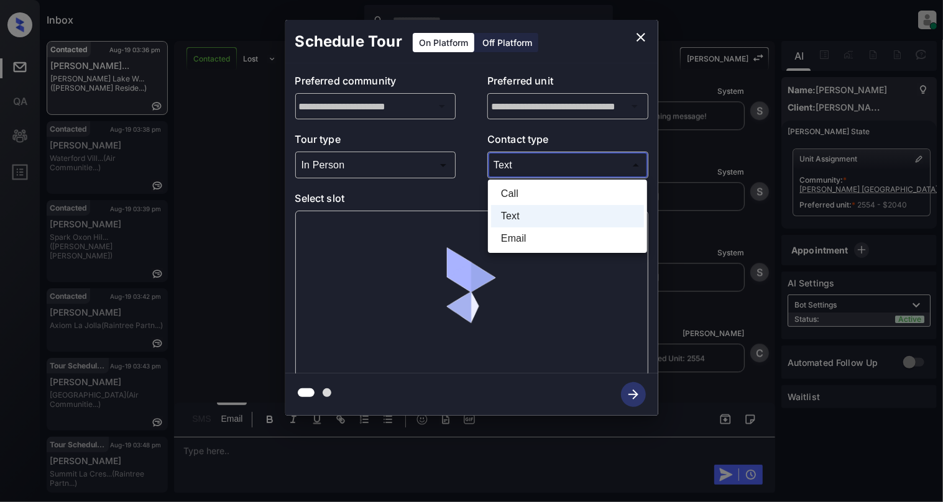
click at [523, 162] on body "Inbox [PERSON_NAME] Online Set yourself offline Set yourself on break Profile S…" at bounding box center [471, 251] width 943 height 502
click at [503, 234] on li "Email" at bounding box center [567, 238] width 153 height 22
type input "*****"
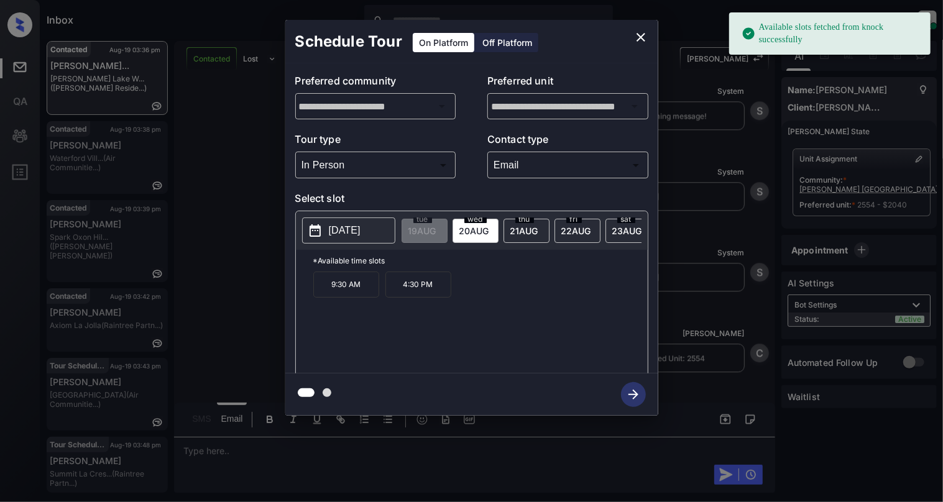
click at [360, 229] on p "[DATE]" at bounding box center [345, 230] width 32 height 15
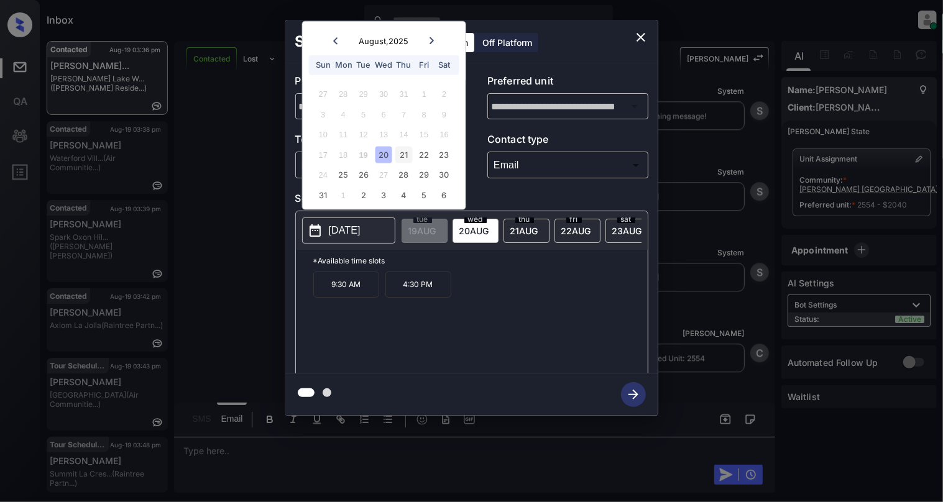
click at [406, 153] on div "21" at bounding box center [403, 154] width 17 height 17
click at [640, 36] on icon "close" at bounding box center [640, 37] width 9 height 9
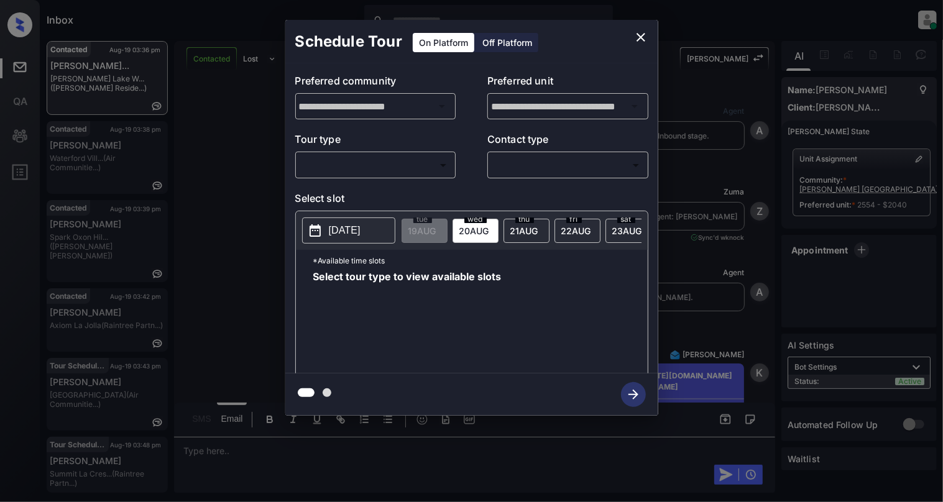
scroll to position [1661, 0]
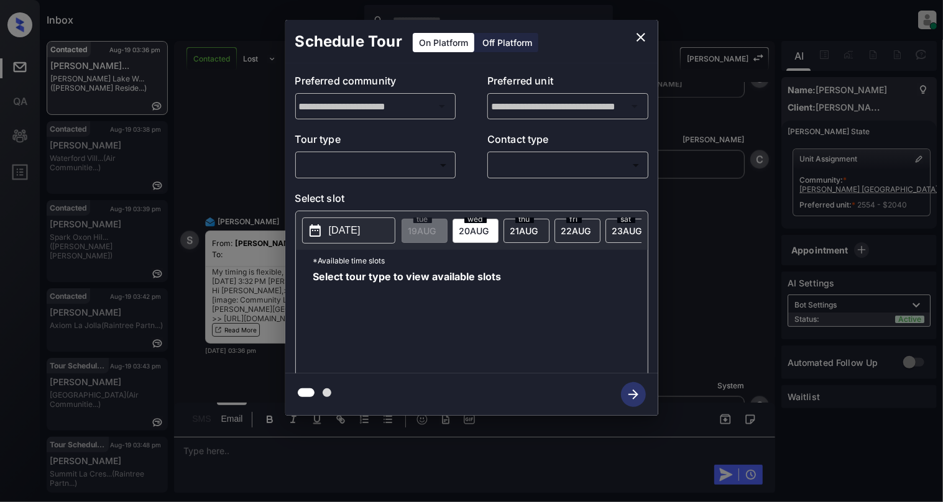
click at [385, 170] on body "Inbox [PERSON_NAME] Online Set yourself offline Set yourself on break Profile S…" at bounding box center [471, 251] width 943 height 502
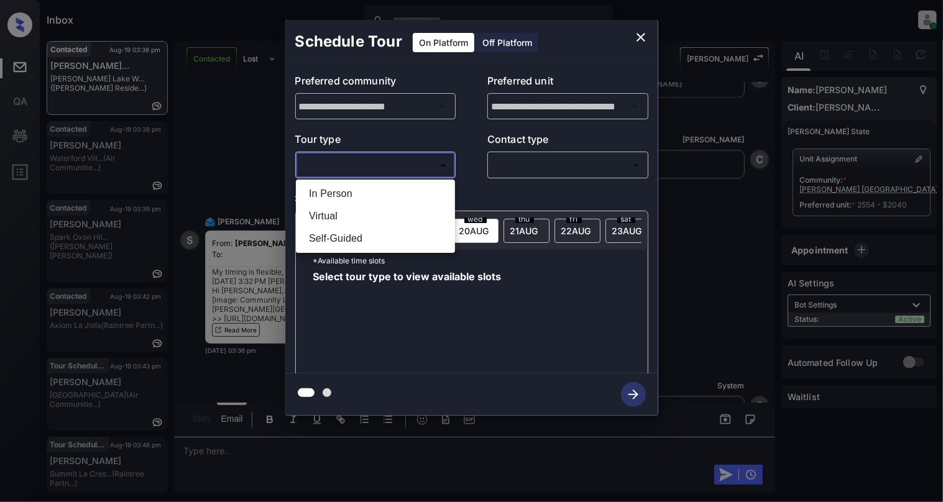
click at [386, 208] on li "Virtual" at bounding box center [375, 216] width 153 height 22
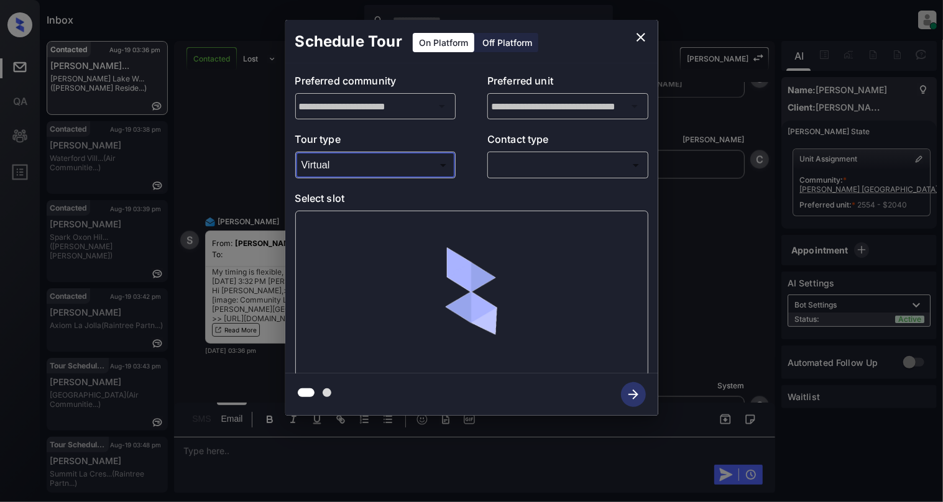
click at [357, 167] on body "Inbox Cynthia Montañez Online Set yourself offline Set yourself on break Profil…" at bounding box center [471, 251] width 943 height 502
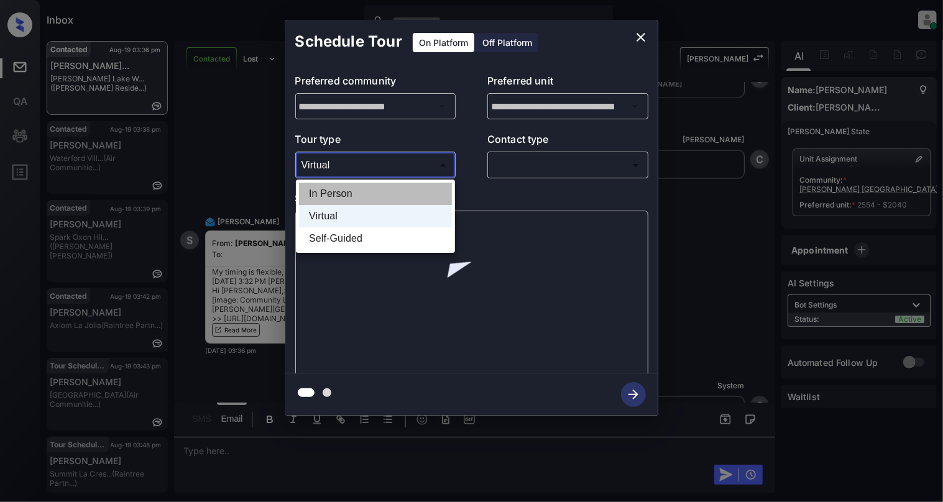
click at [344, 198] on li "In Person" at bounding box center [375, 194] width 153 height 22
type input "********"
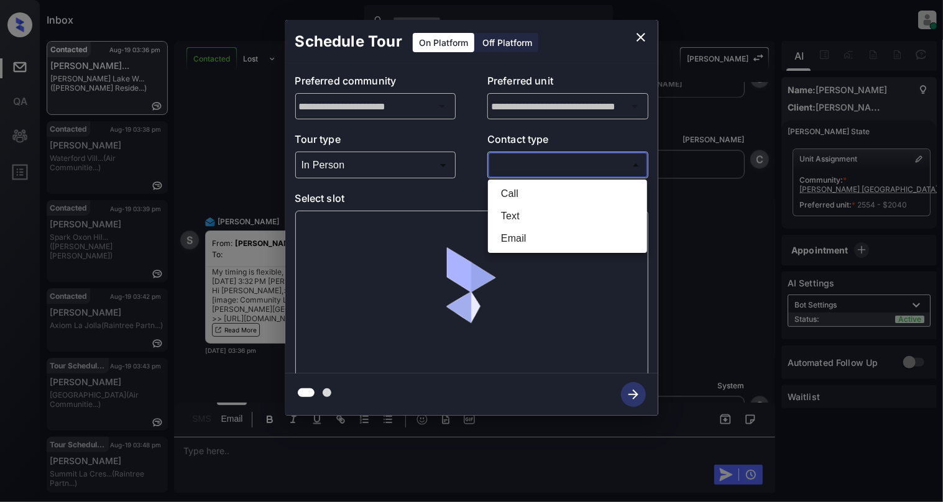
click at [548, 159] on body "Inbox Cynthia Montañez Online Set yourself offline Set yourself on break Profil…" at bounding box center [471, 251] width 943 height 502
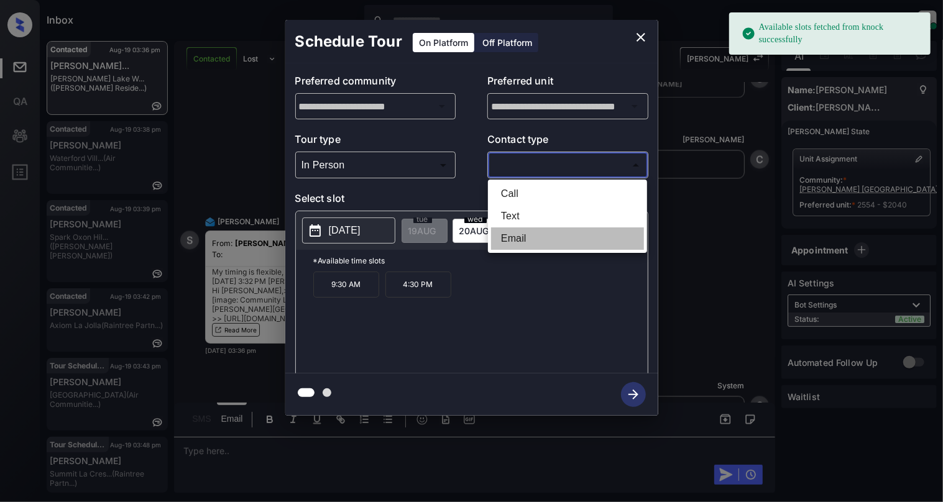
click at [512, 235] on li "Email" at bounding box center [567, 238] width 153 height 22
type input "*****"
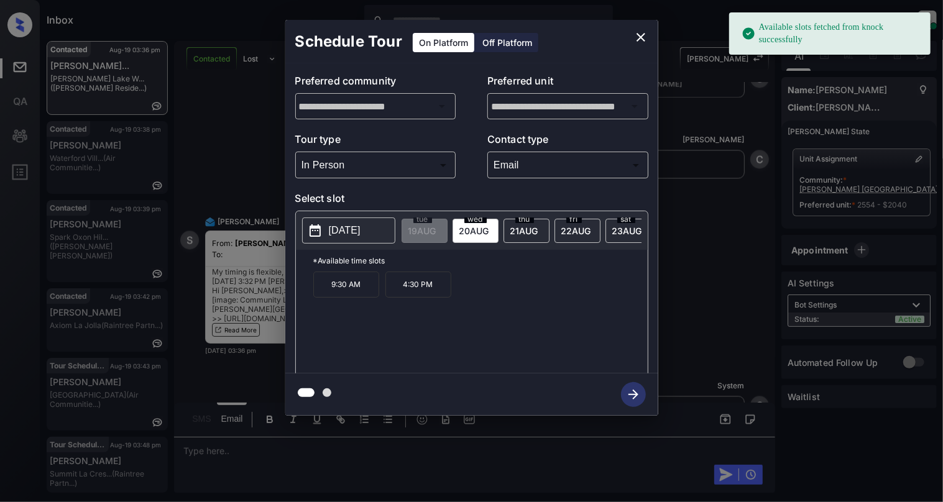
click at [436, 232] on span "21 AUG" at bounding box center [422, 231] width 28 height 11
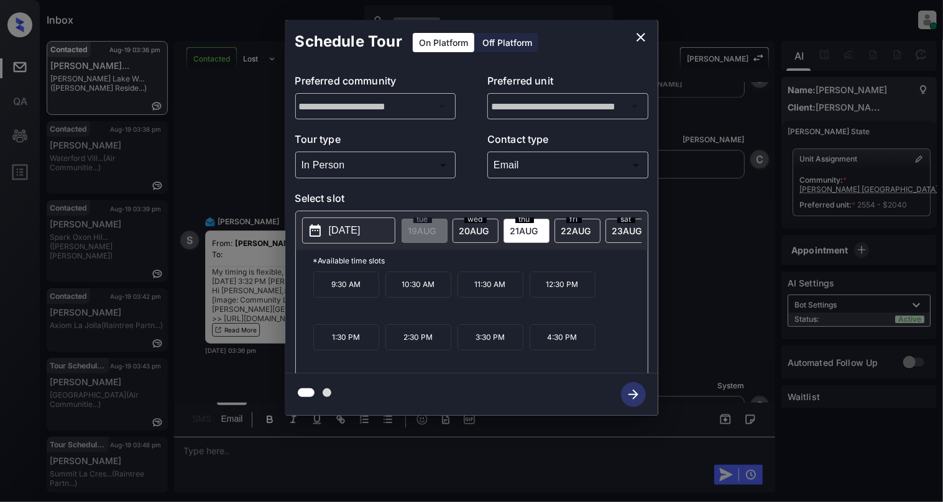
click at [637, 35] on icon "close" at bounding box center [640, 37] width 15 height 15
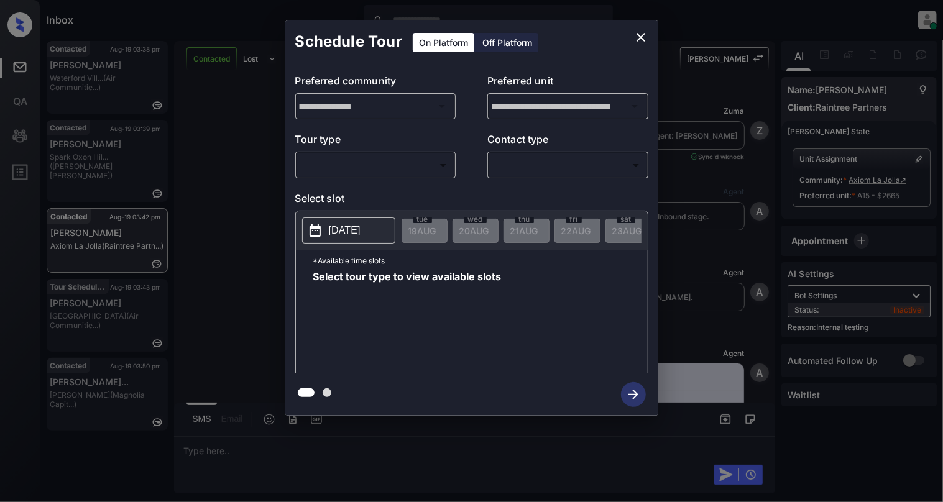
scroll to position [7778, 0]
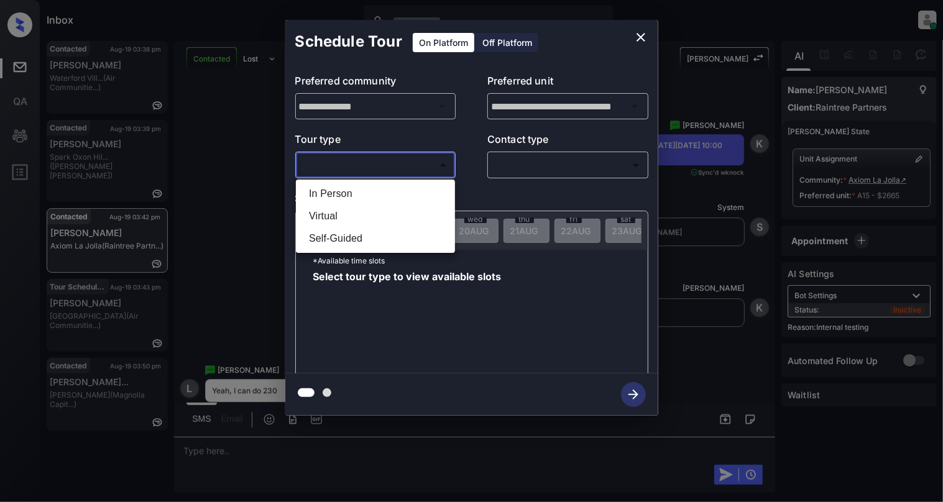
click at [385, 164] on body "Inbox Cynthia Montañez Online Set yourself offline Set yourself on break Profil…" at bounding box center [471, 251] width 943 height 502
click at [337, 214] on li "Virtual" at bounding box center [375, 216] width 153 height 22
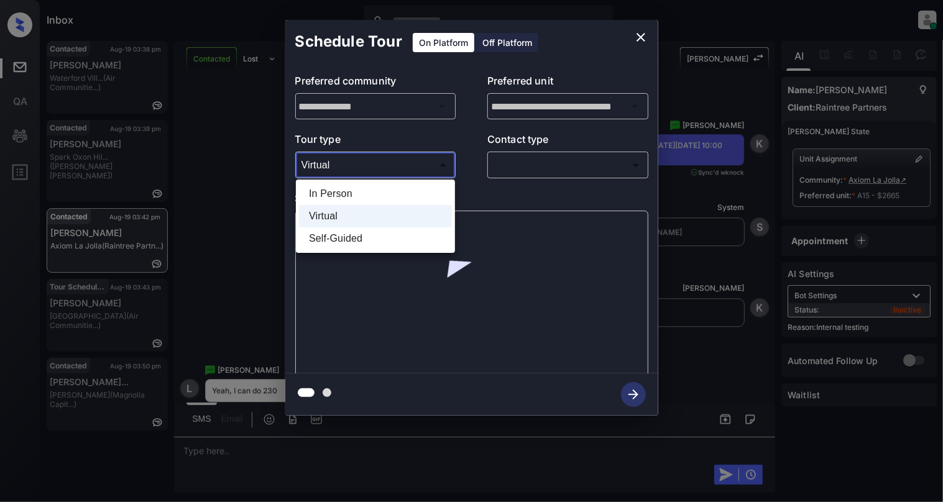
click at [364, 169] on body "Inbox Cynthia Montañez Online Set yourself offline Set yourself on break Profil…" at bounding box center [471, 251] width 943 height 502
click at [344, 191] on li "In Person" at bounding box center [375, 194] width 153 height 22
type input "********"
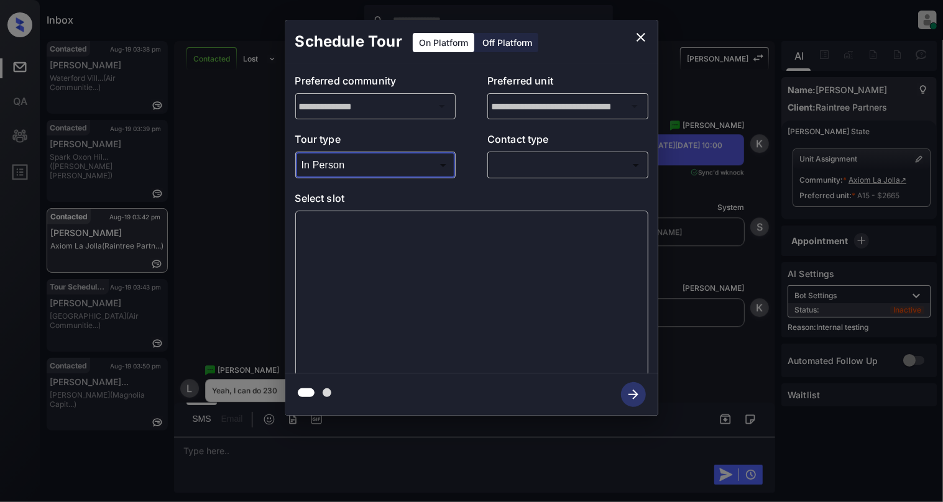
click at [535, 155] on body "Inbox Cynthia Montañez Online Set yourself offline Set yourself on break Profil…" at bounding box center [471, 251] width 943 height 502
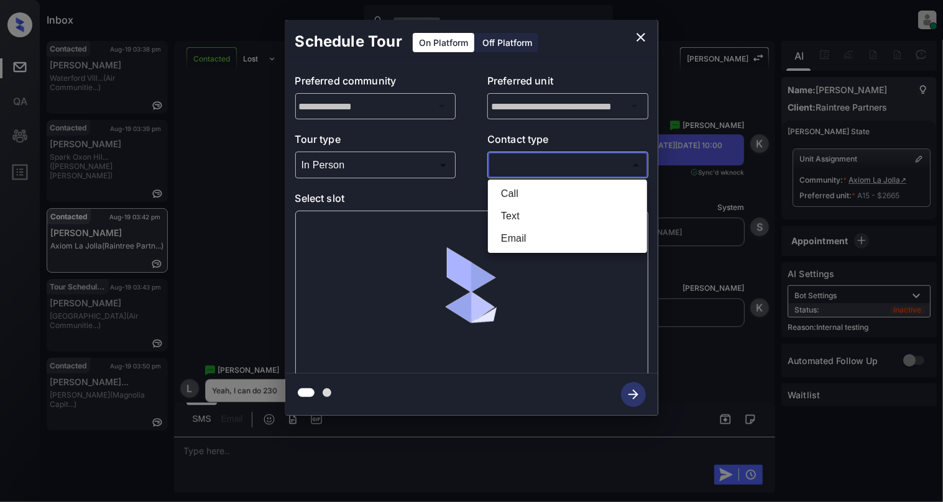
click at [525, 219] on li "Text" at bounding box center [567, 216] width 153 height 22
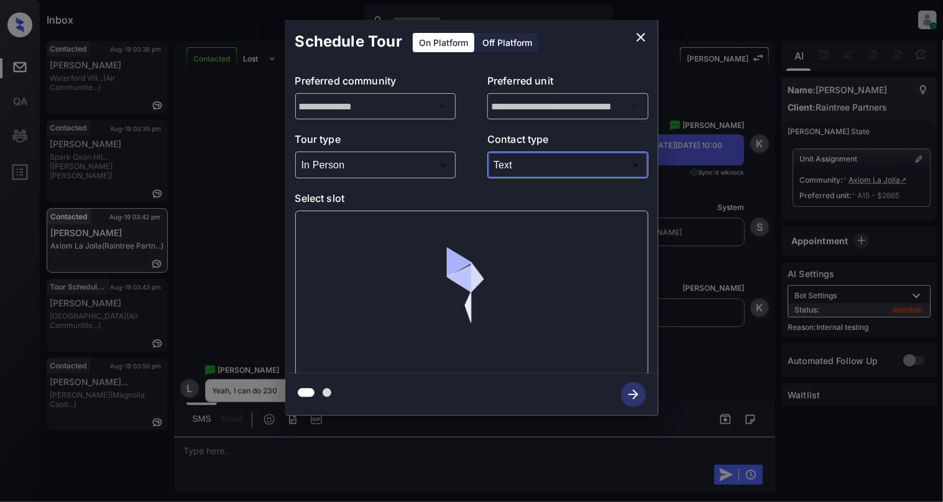
type input "****"
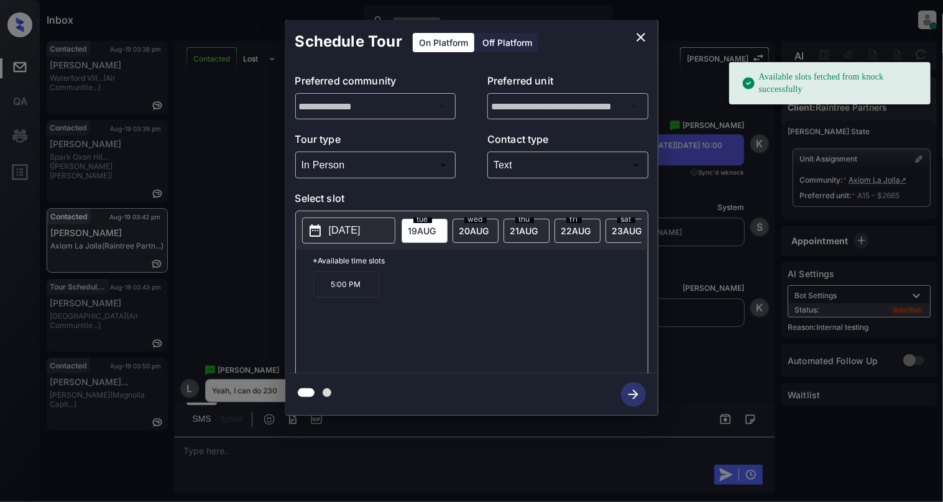
click at [360, 237] on p "2025-08-19" at bounding box center [345, 230] width 32 height 15
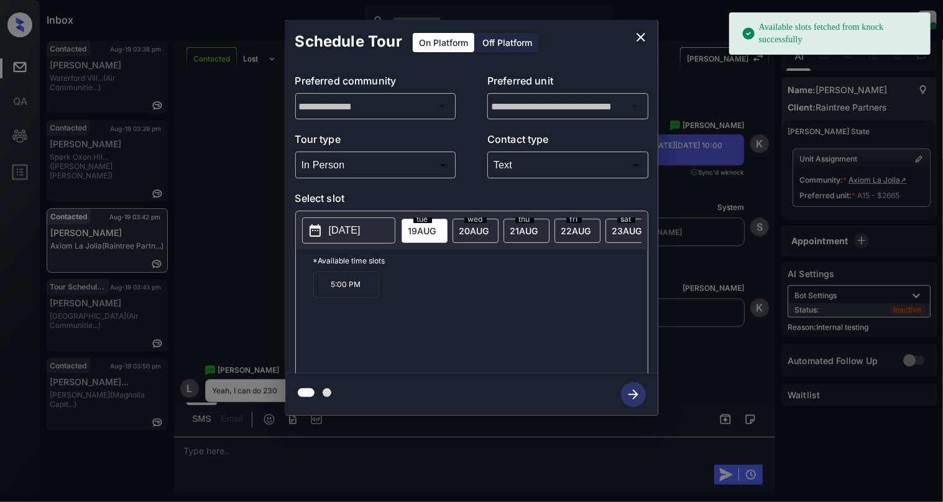
click at [360, 235] on p "2025-08-19" at bounding box center [345, 230] width 32 height 15
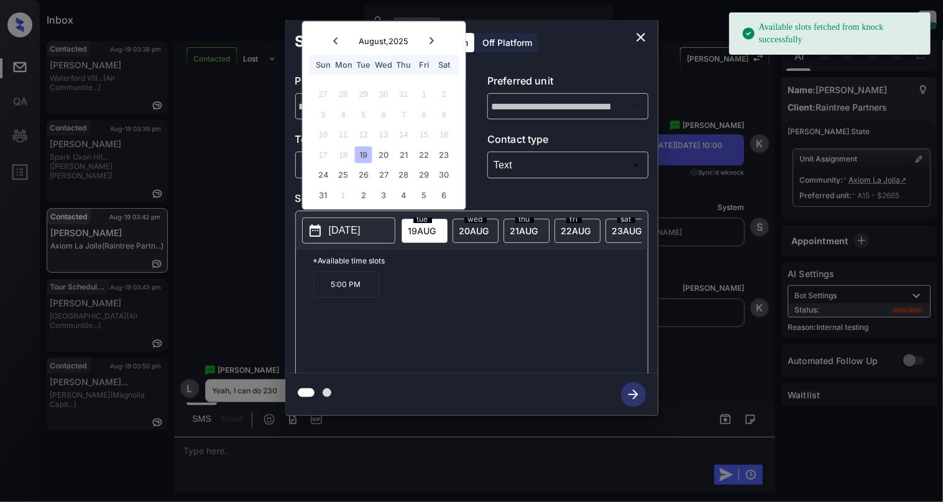
click at [360, 235] on p "2025-08-19" at bounding box center [345, 230] width 32 height 15
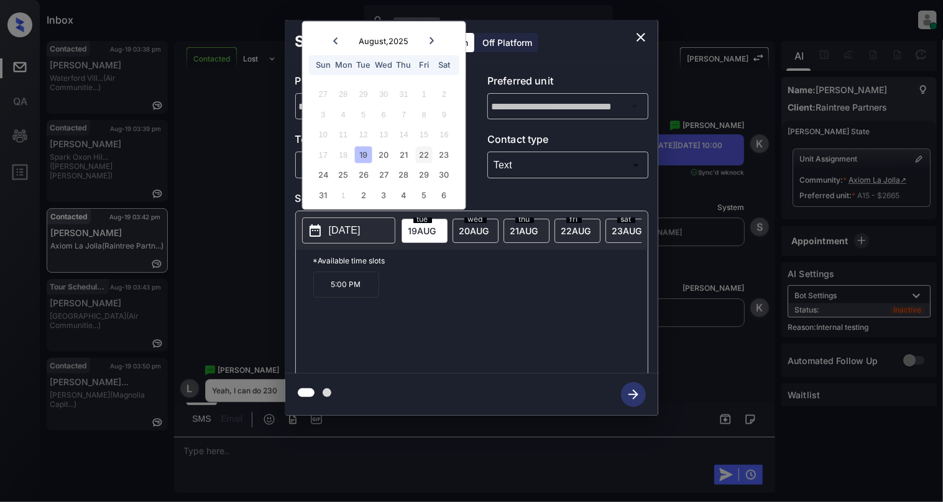
click at [426, 154] on div "22" at bounding box center [424, 154] width 17 height 17
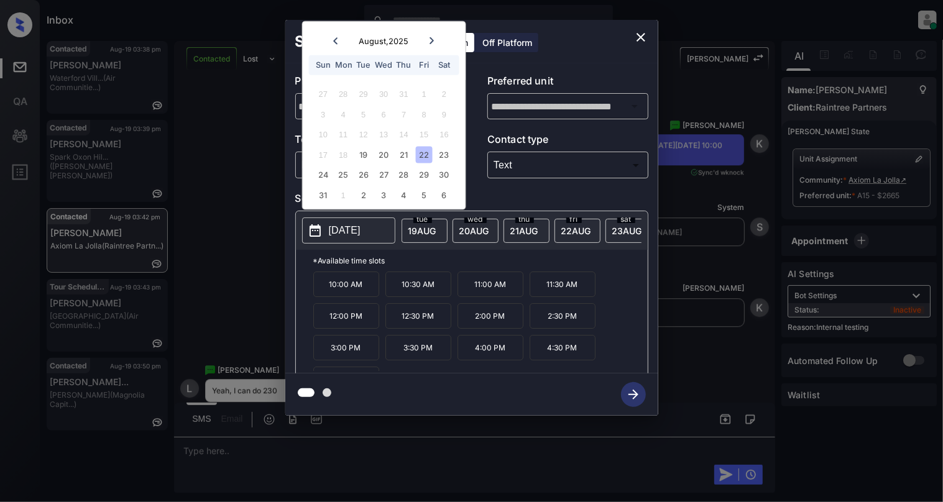
click at [562, 328] on p "2:30 PM" at bounding box center [563, 315] width 66 height 25
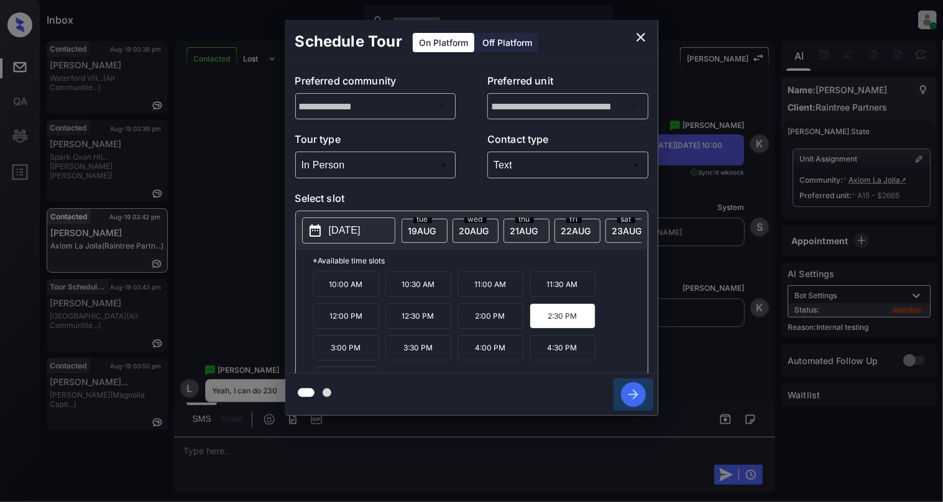
click at [629, 398] on icon "button" at bounding box center [633, 394] width 25 height 25
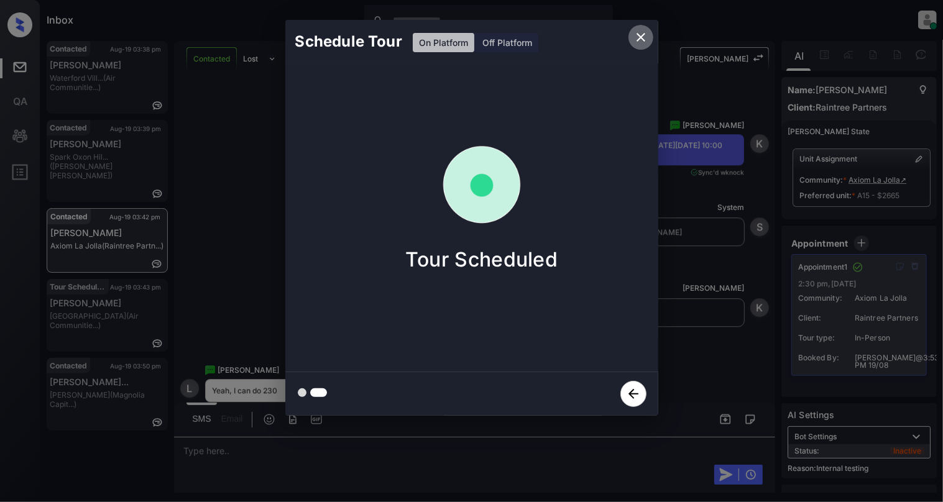
click at [637, 35] on icon "close" at bounding box center [640, 37] width 9 height 9
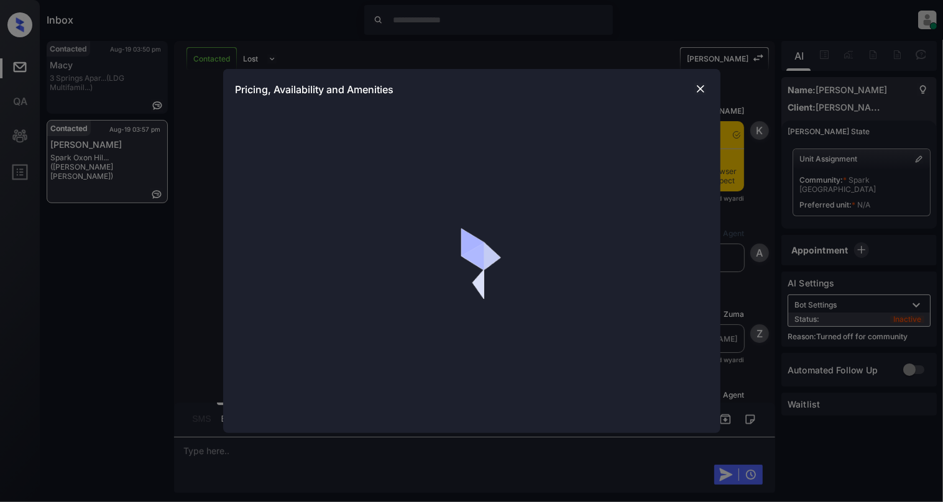
scroll to position [1272, 0]
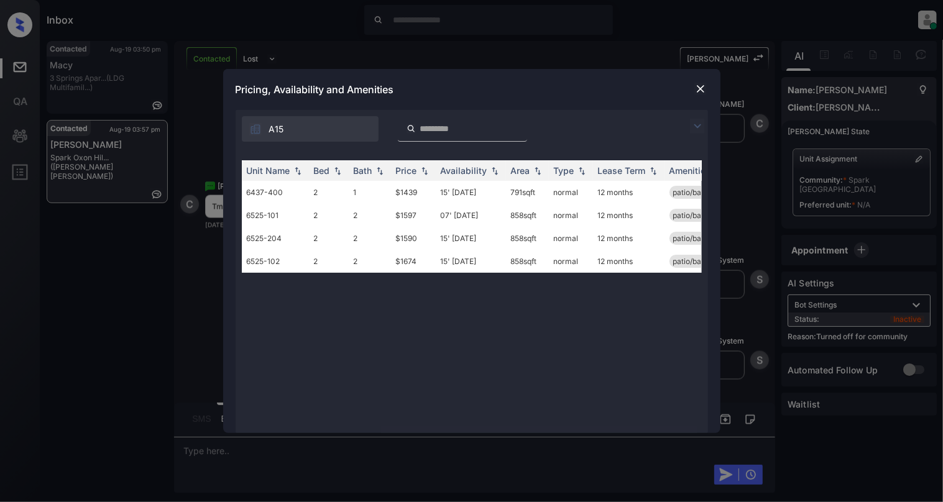
click at [701, 90] on img at bounding box center [700, 89] width 12 height 12
